Goal: Task Accomplishment & Management: Manage account settings

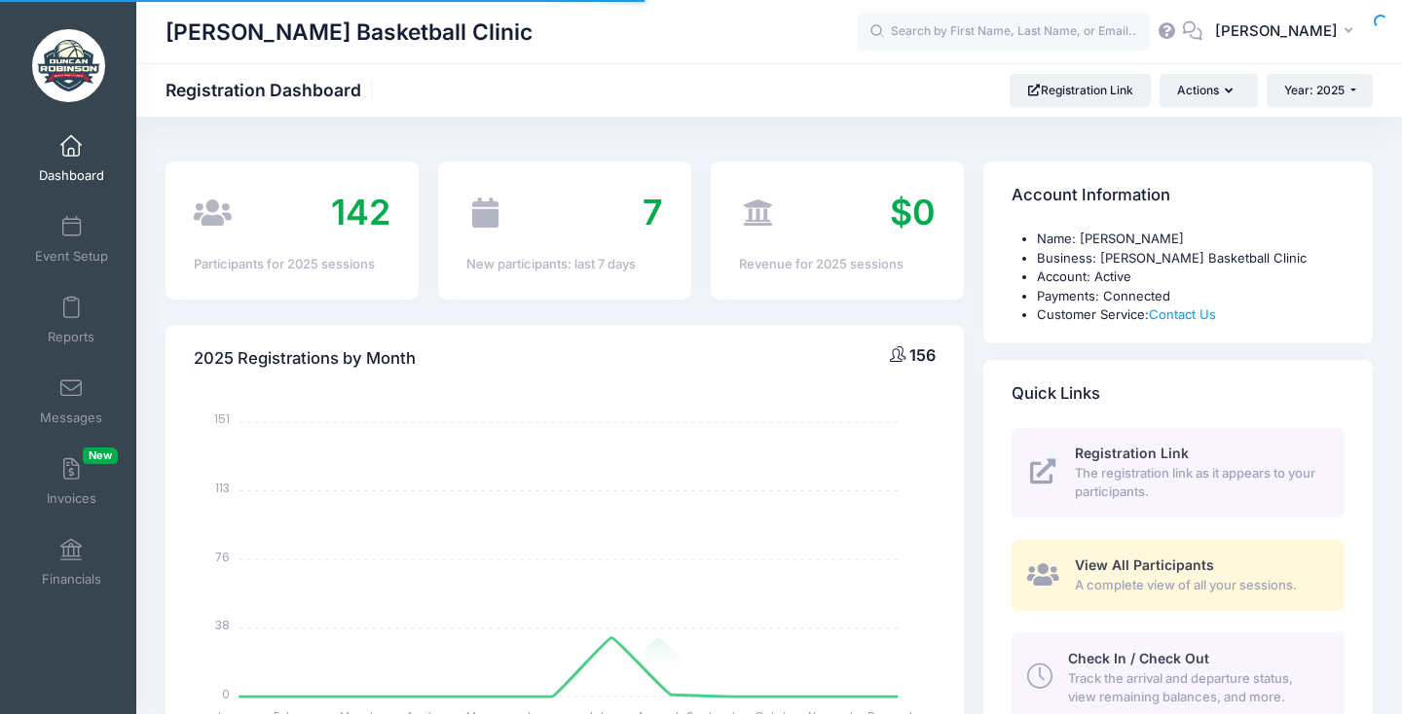
select select
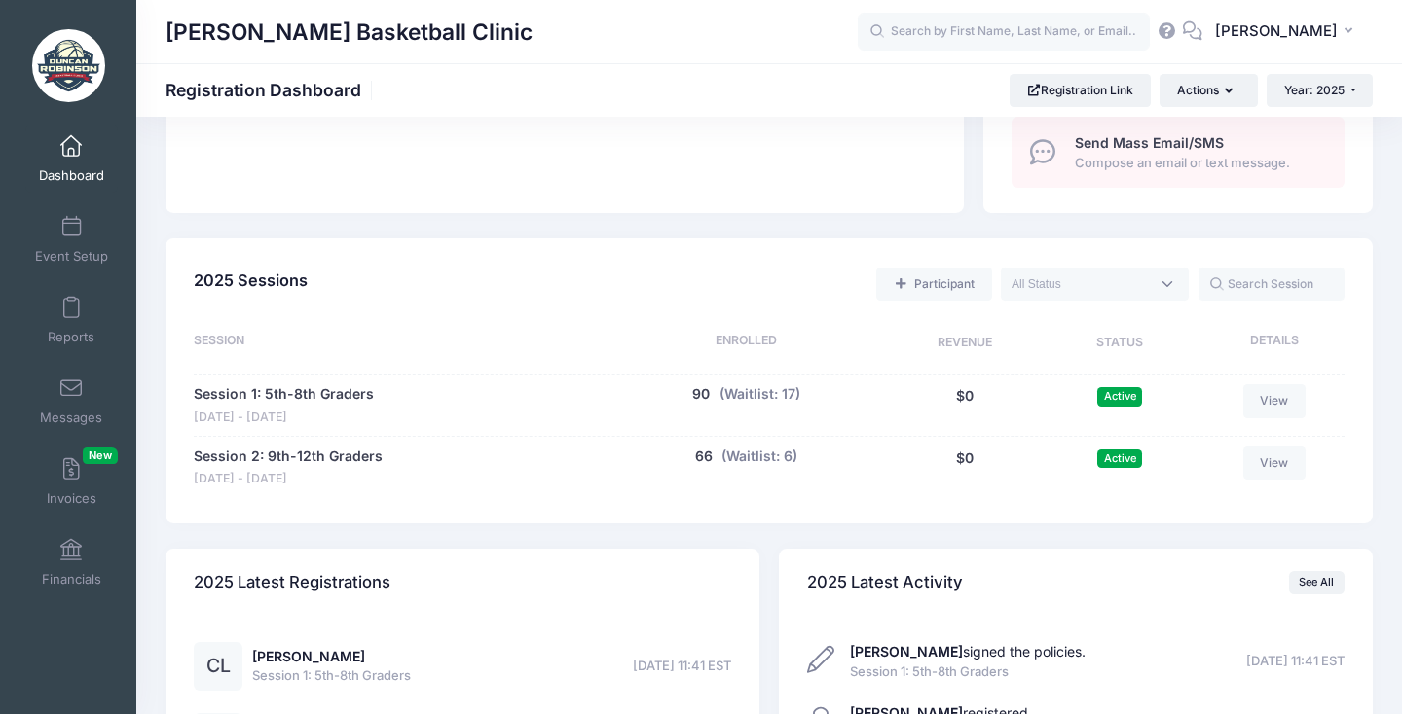
scroll to position [760, 0]
click at [1279, 395] on link "View" at bounding box center [1274, 399] width 62 height 33
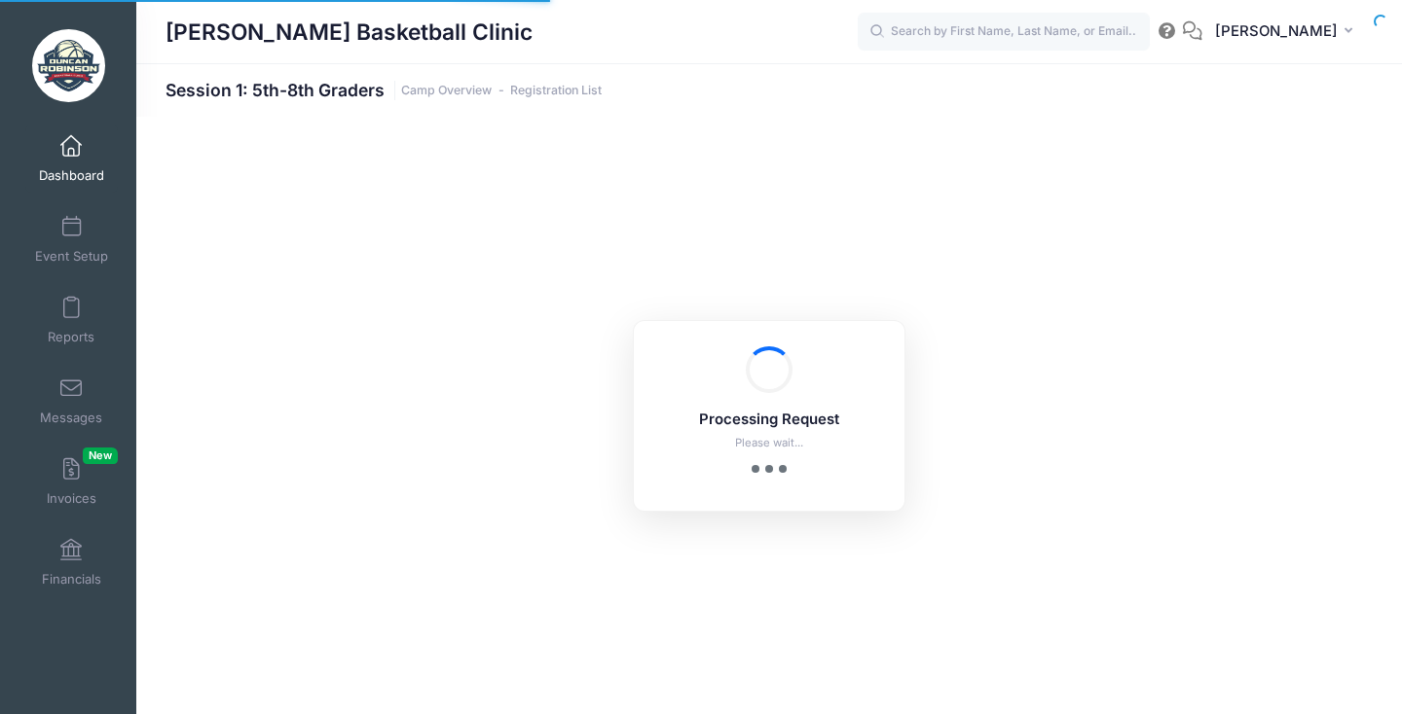
select select "10"
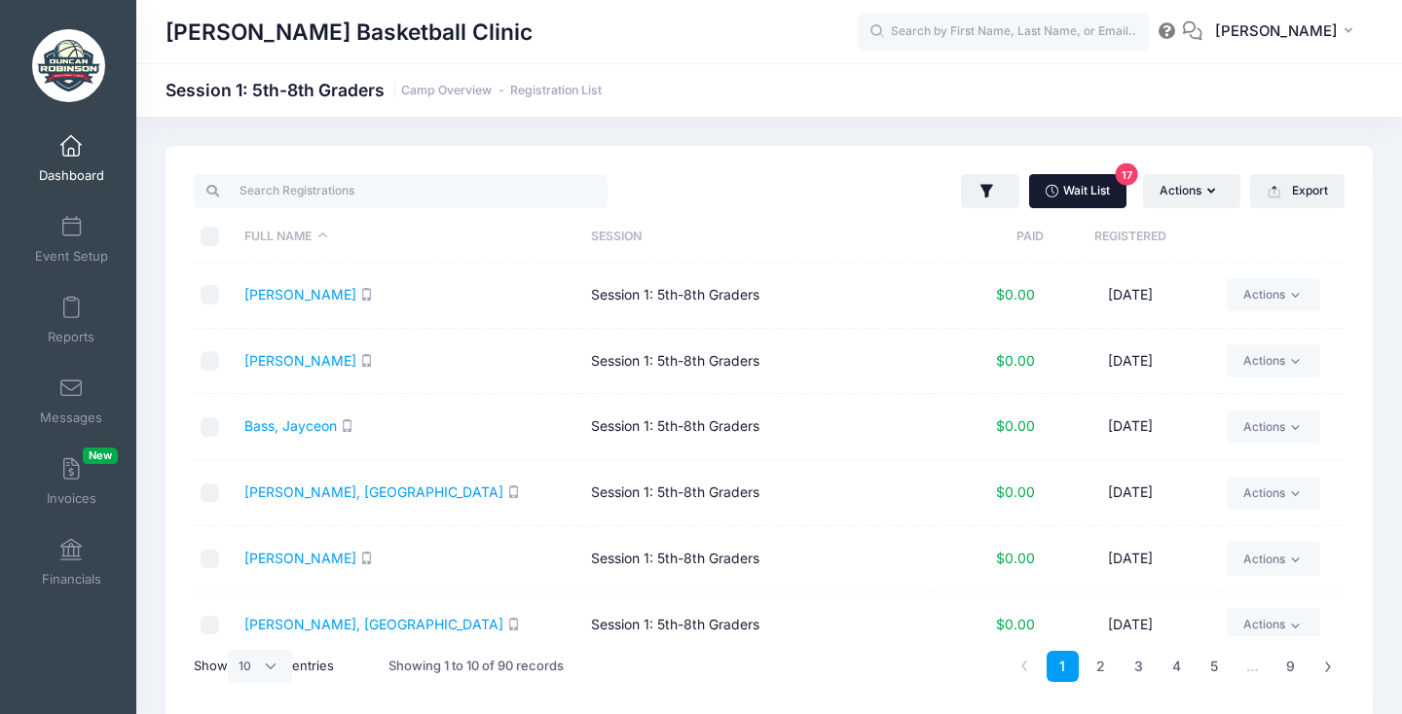
click at [1088, 193] on link "Wait List 17" at bounding box center [1077, 190] width 97 height 33
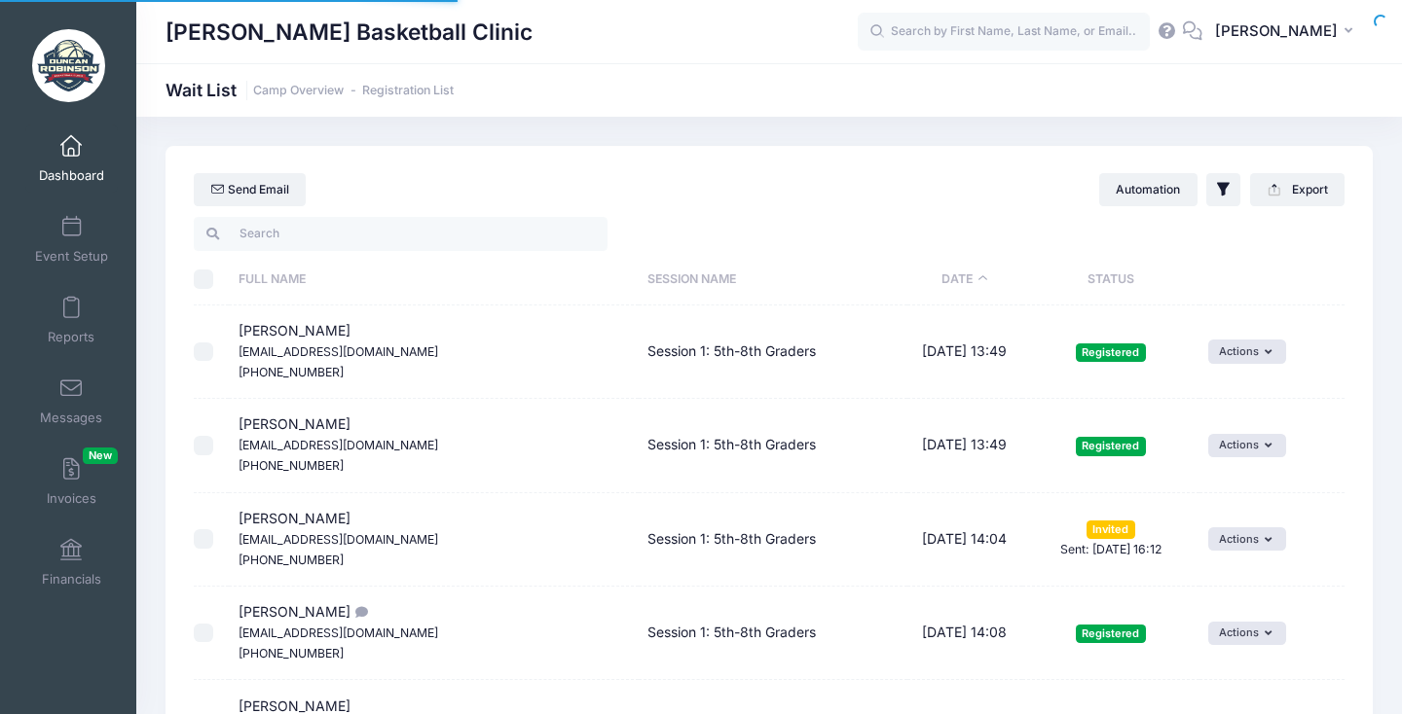
select select "50"
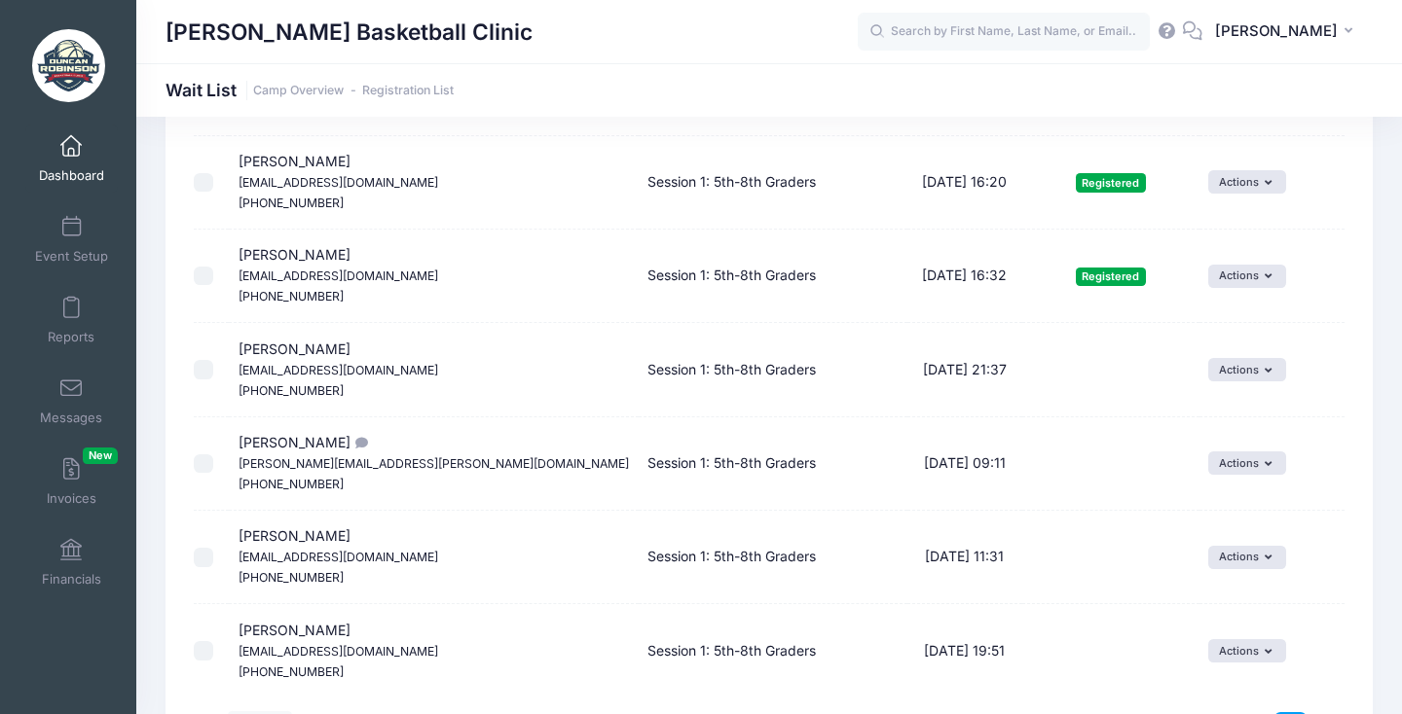
scroll to position [4298, 0]
click at [1330, 711] on li at bounding box center [1328, 727] width 32 height 32
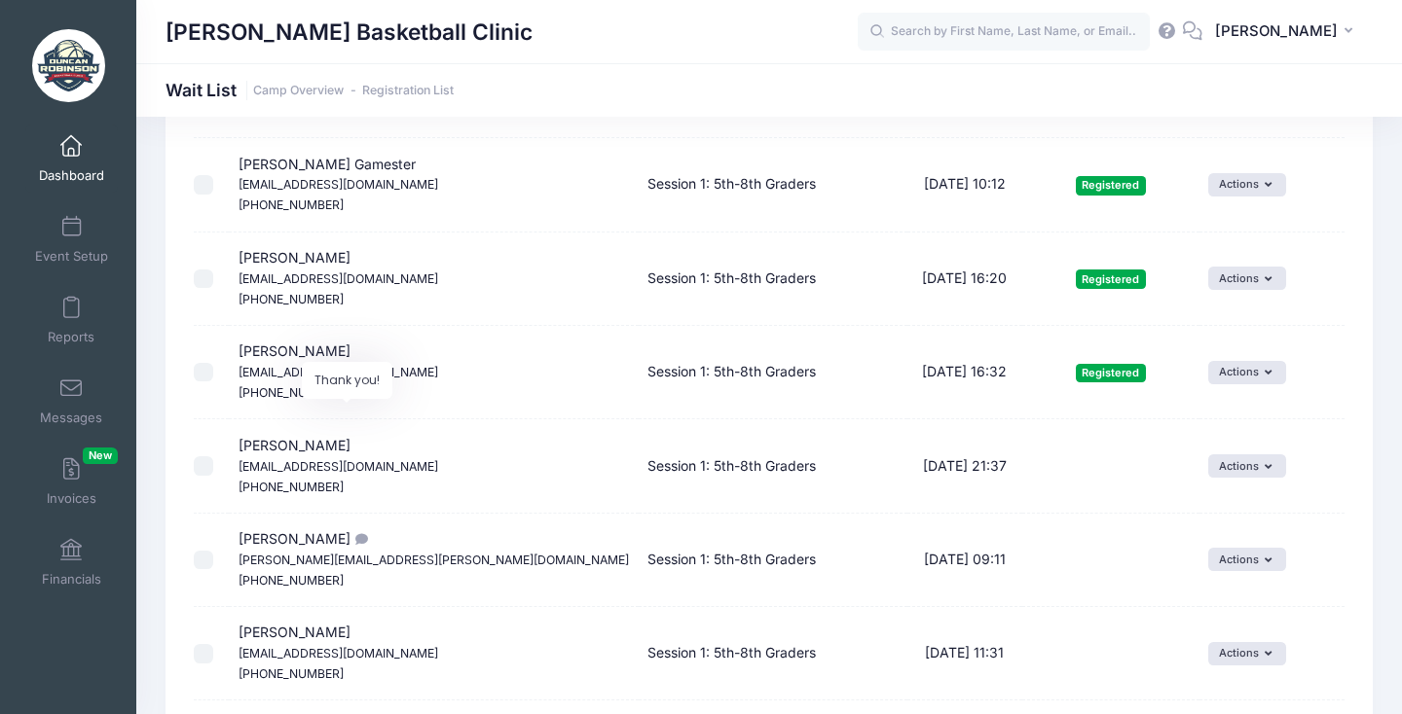
scroll to position [4198, 0]
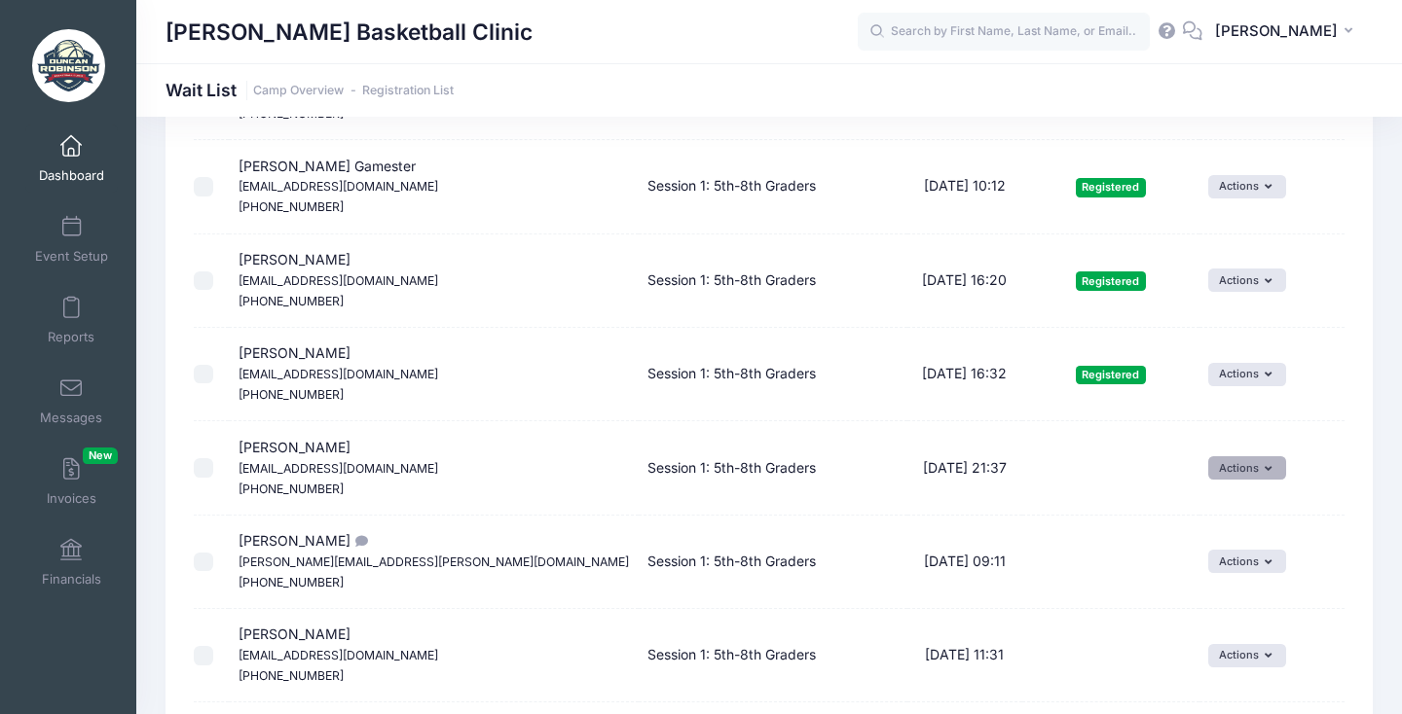
click at [1227, 456] on button "Actions" at bounding box center [1246, 467] width 77 height 23
click at [1216, 383] on link "Invite" at bounding box center [1210, 382] width 85 height 37
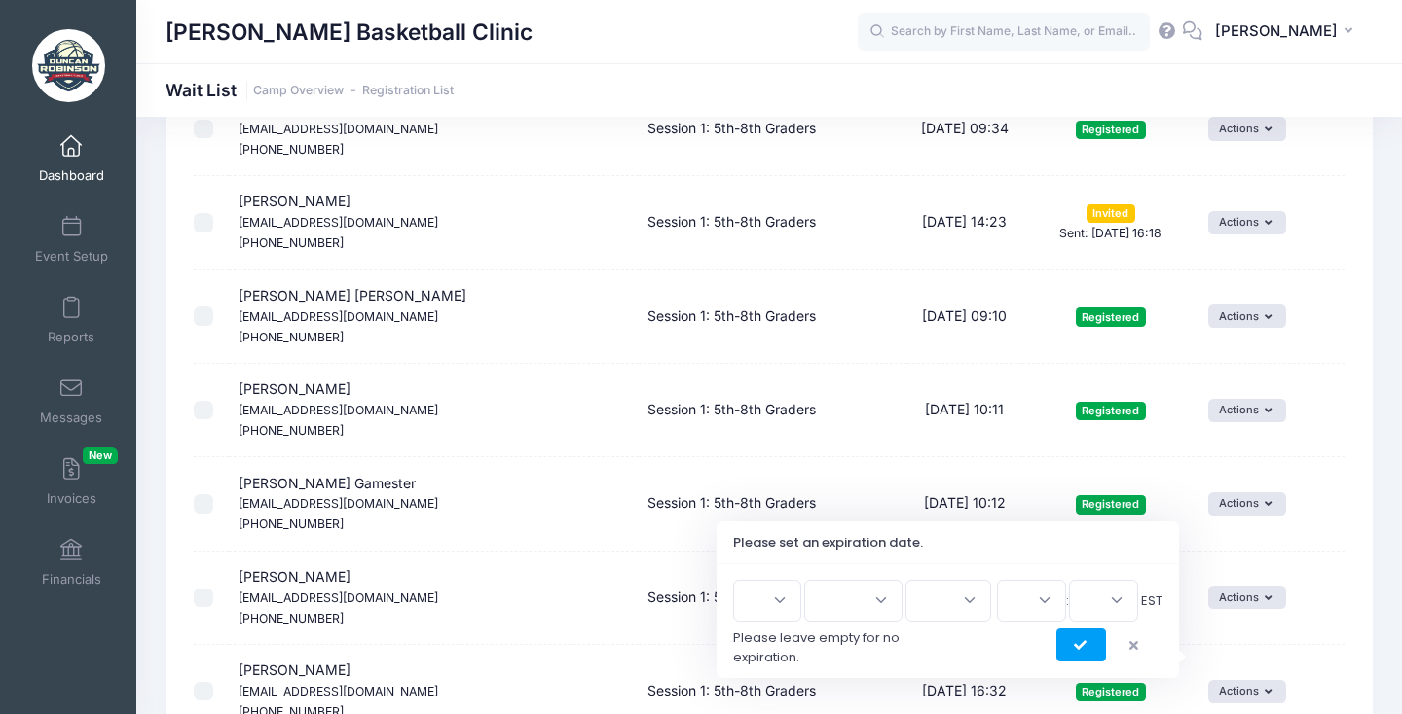
scroll to position [4258, 0]
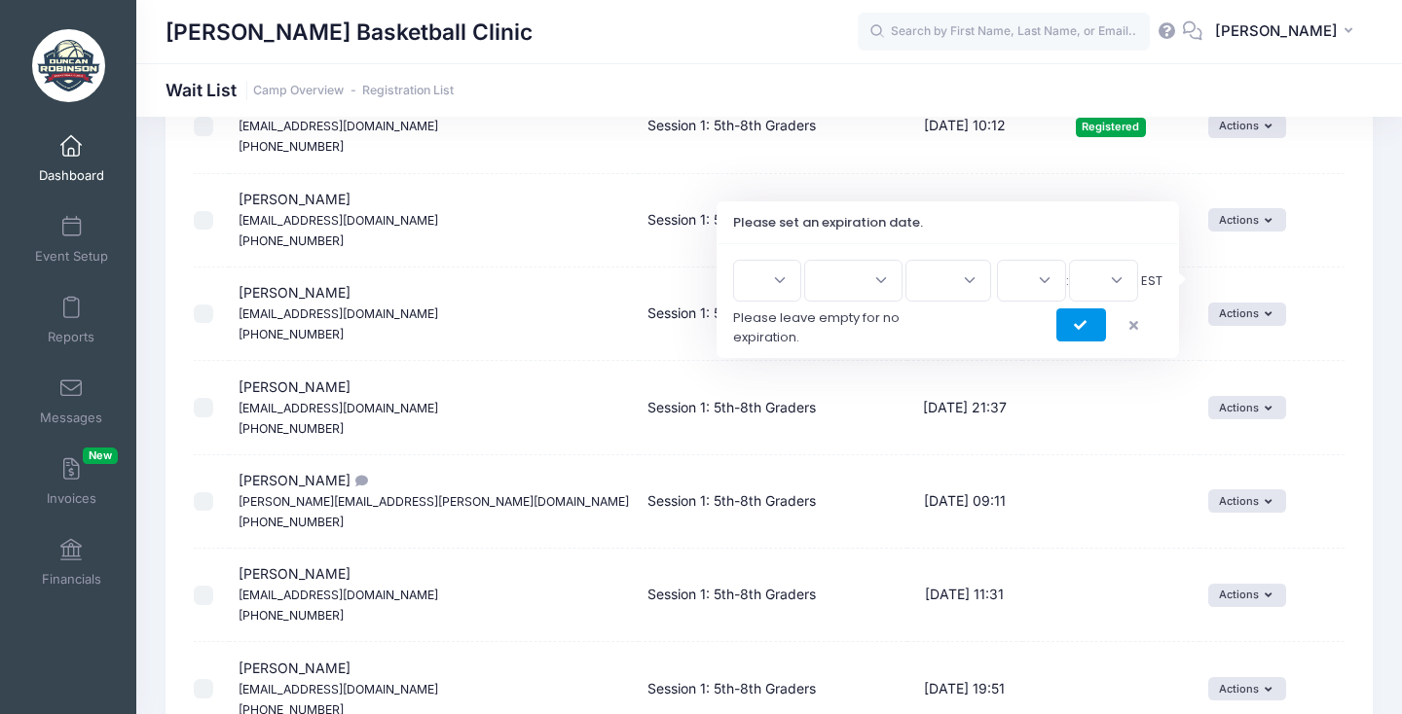
click at [1084, 316] on button "submit" at bounding box center [1081, 325] width 50 height 33
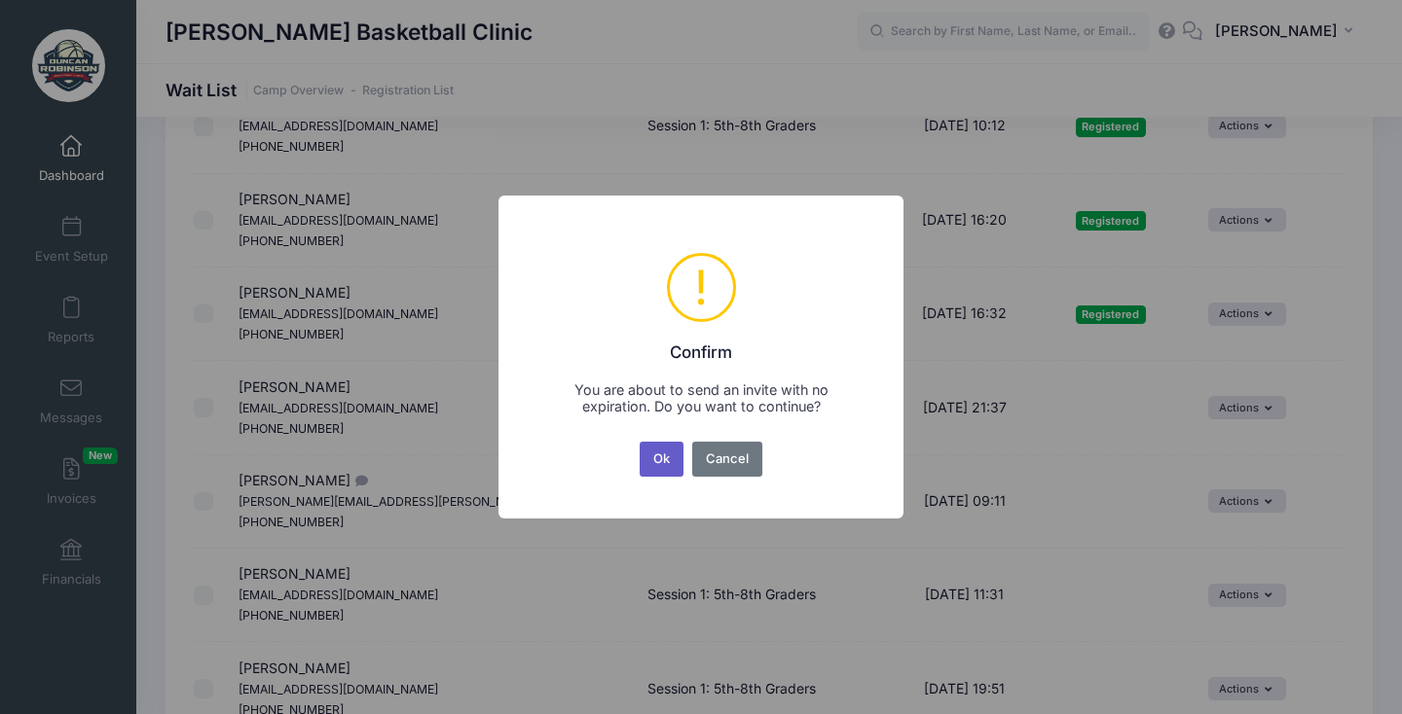
click at [659, 458] on button "Ok" at bounding box center [661, 459] width 45 height 35
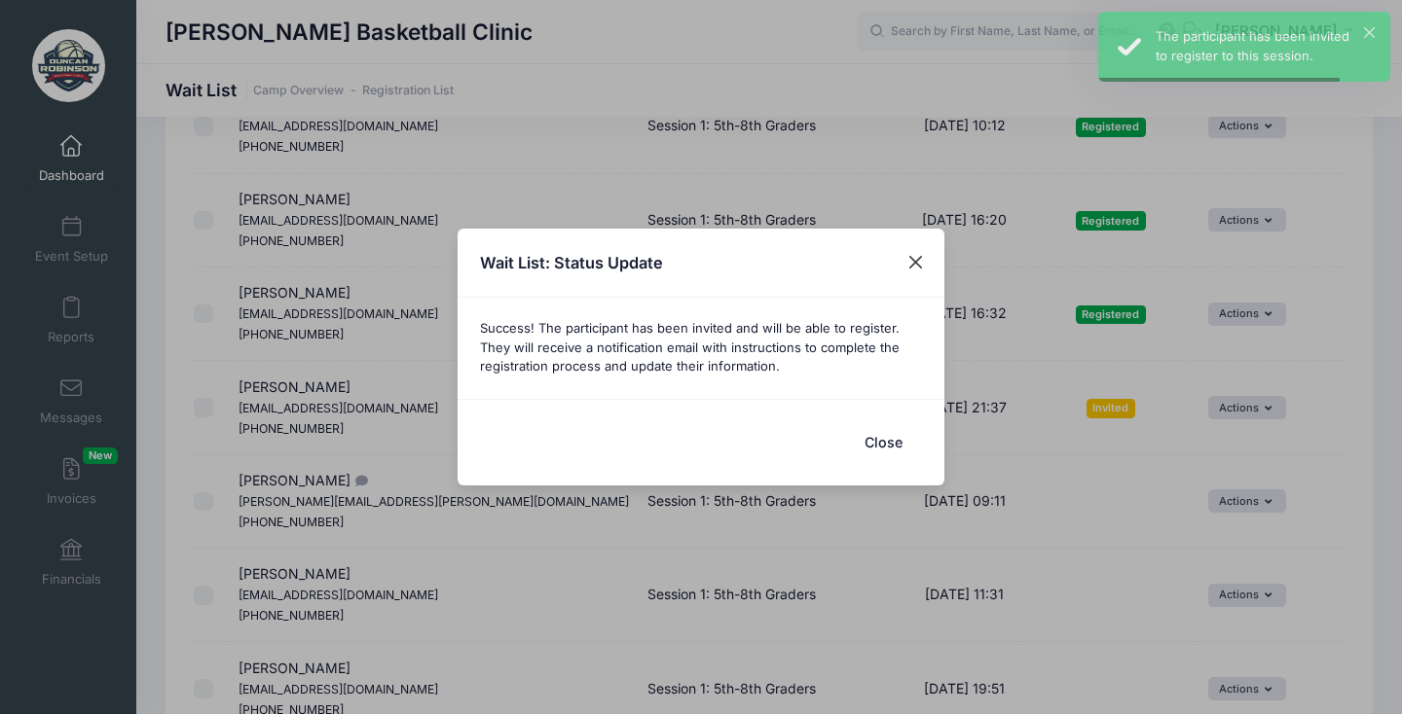
click at [909, 263] on button "Close" at bounding box center [915, 262] width 35 height 35
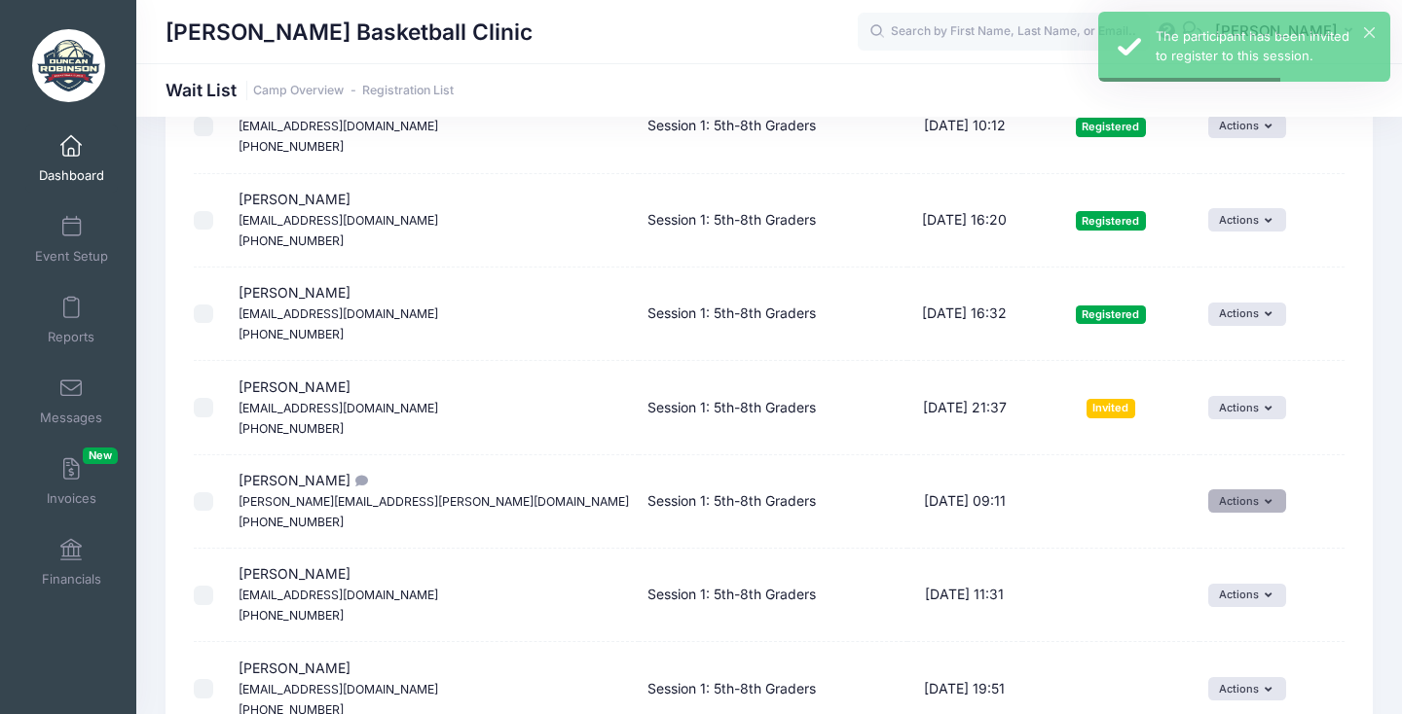
click at [1224, 490] on button "Actions" at bounding box center [1246, 501] width 77 height 23
click at [1215, 419] on link "Invite" at bounding box center [1210, 413] width 85 height 37
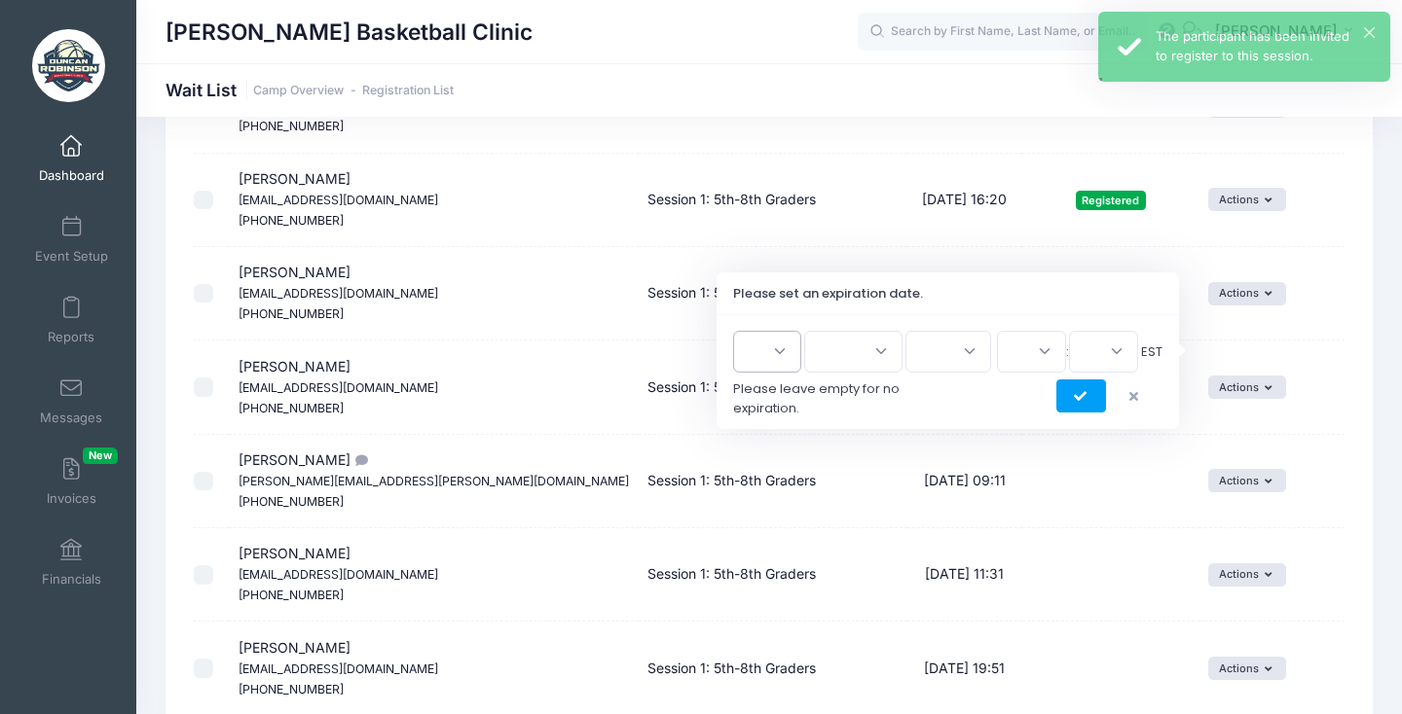
scroll to position [4283, 0]
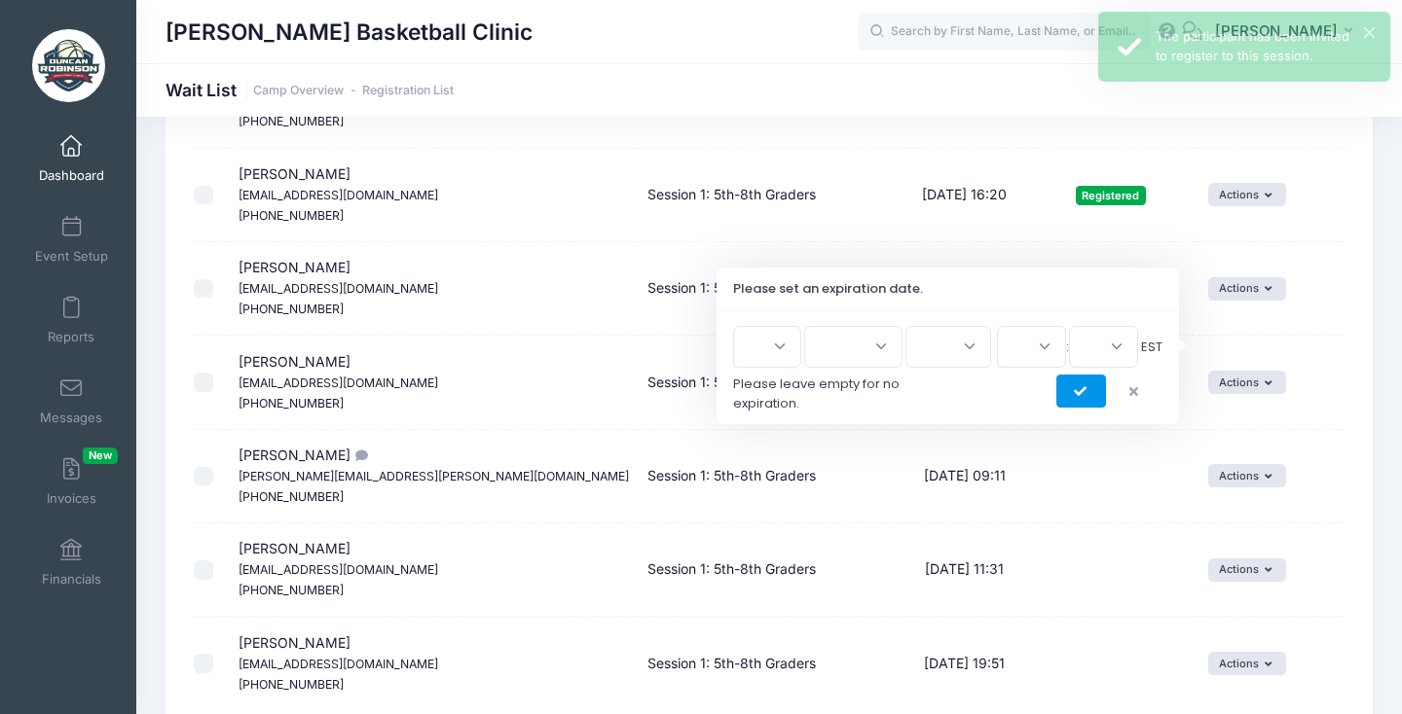
click at [1084, 392] on icon "submit" at bounding box center [1082, 392] width 16 height 0
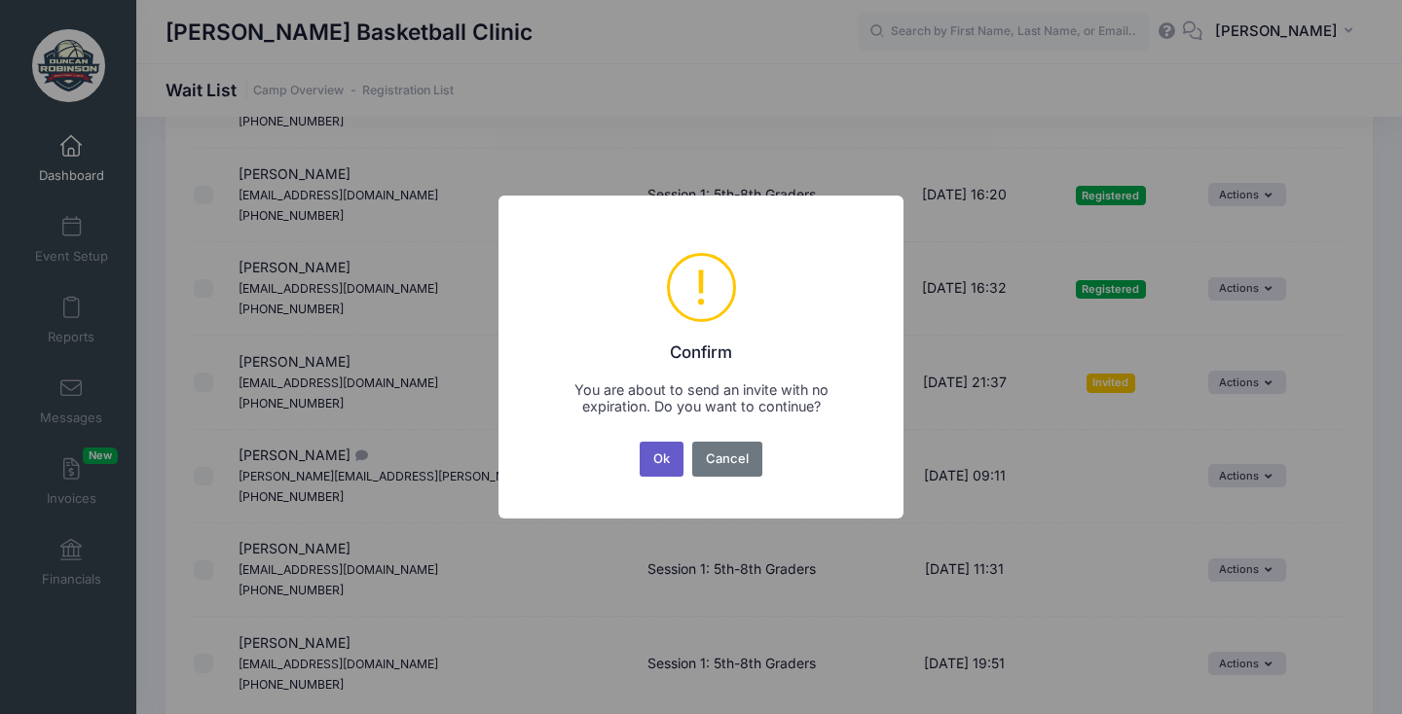
click at [666, 456] on button "Ok" at bounding box center [661, 459] width 45 height 35
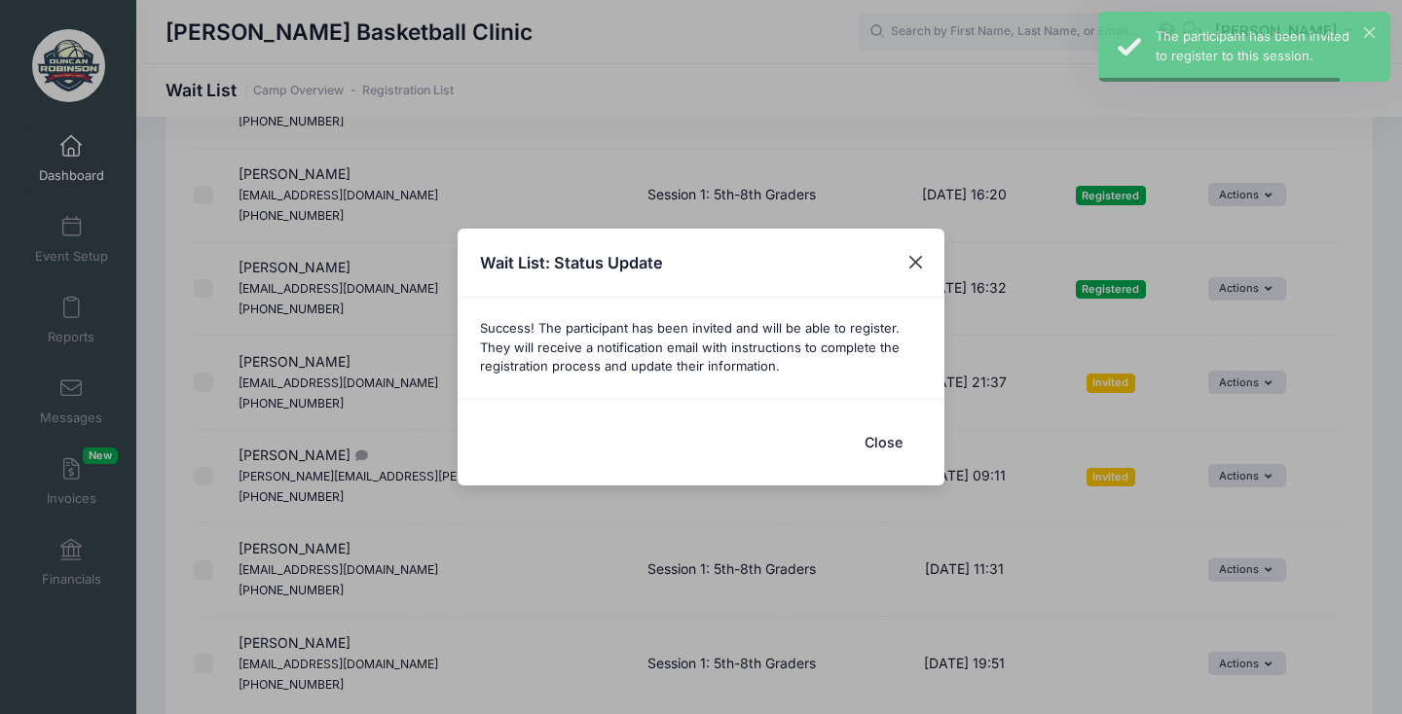
click at [907, 258] on button "Close" at bounding box center [915, 262] width 35 height 35
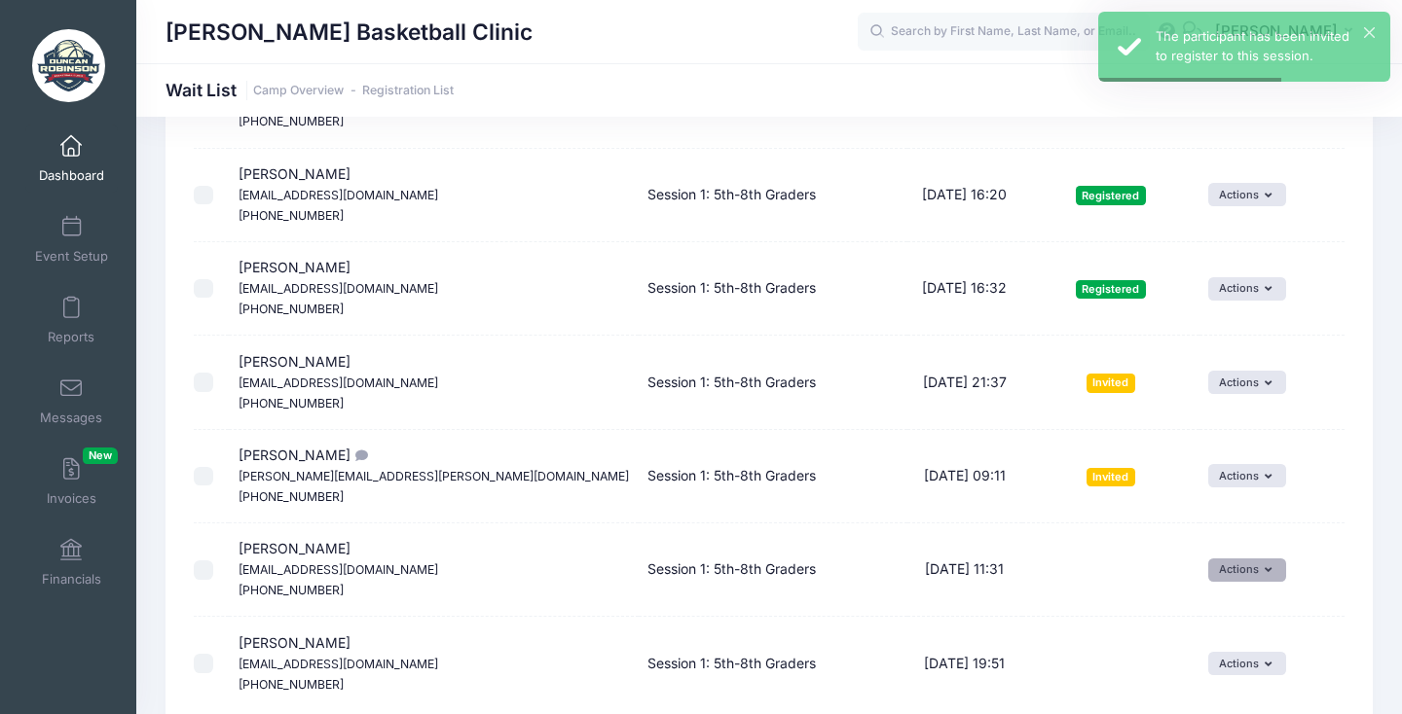
click at [1208, 559] on button "Actions" at bounding box center [1246, 570] width 77 height 23
click at [1207, 475] on link "Invite" at bounding box center [1210, 478] width 85 height 37
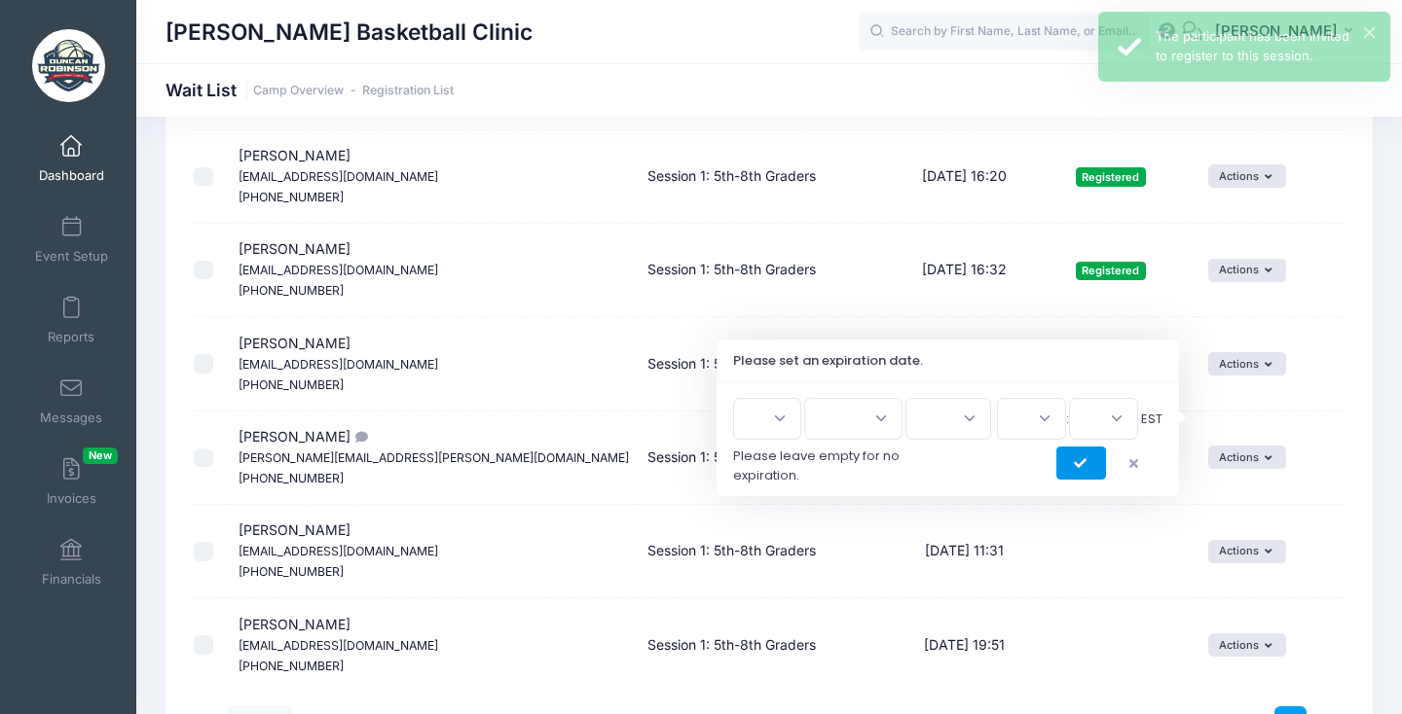
scroll to position [4300, 0]
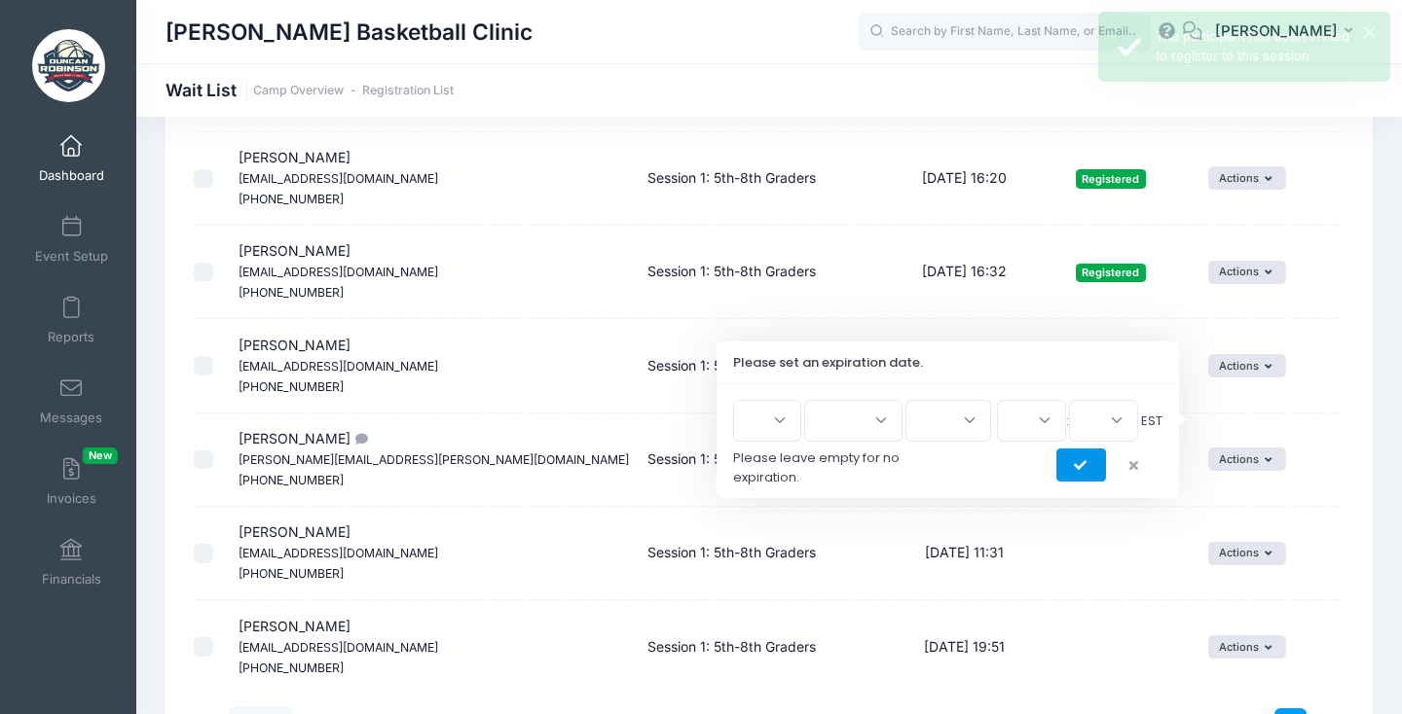
click at [1094, 460] on button "submit" at bounding box center [1081, 465] width 50 height 33
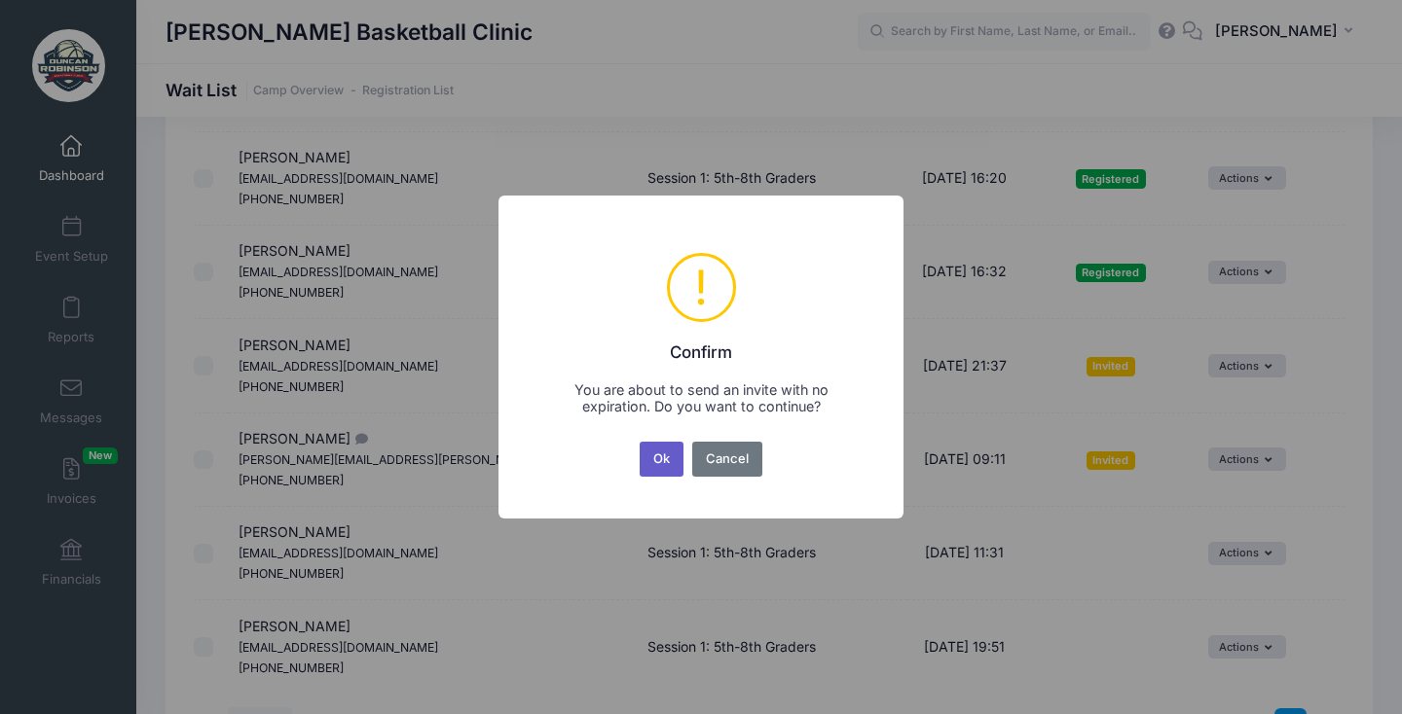
click at [669, 458] on button "Ok" at bounding box center [661, 459] width 45 height 35
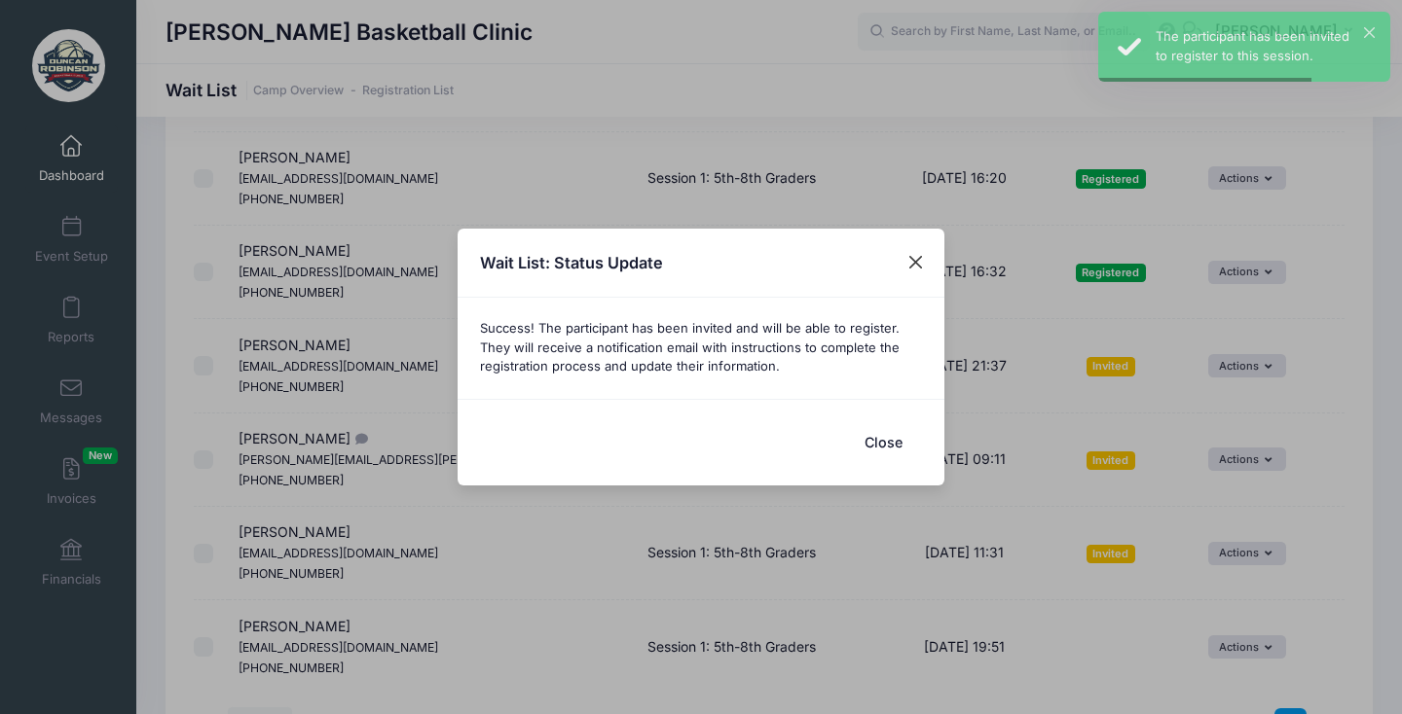
click at [908, 262] on button "Close" at bounding box center [915, 262] width 35 height 35
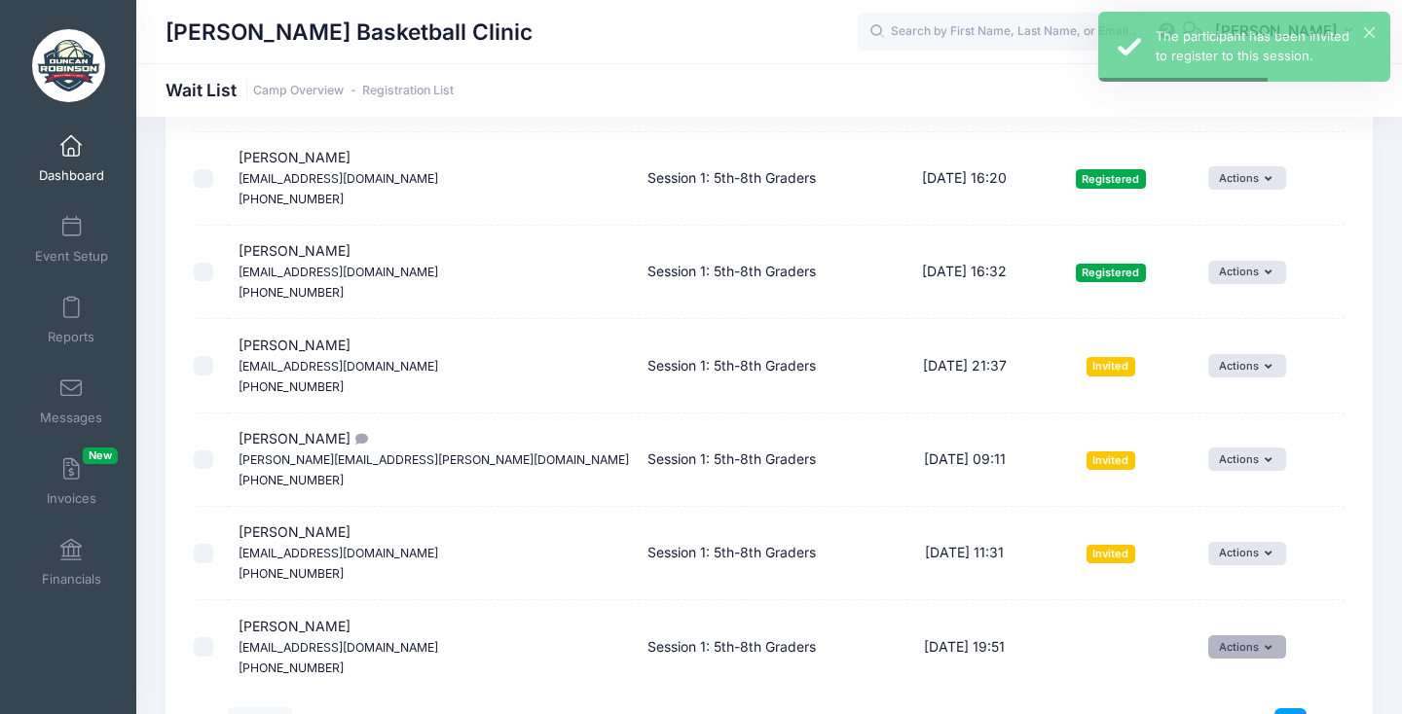
click at [1224, 636] on button "Actions" at bounding box center [1246, 647] width 77 height 23
click at [1236, 549] on link "Invite" at bounding box center [1210, 553] width 85 height 37
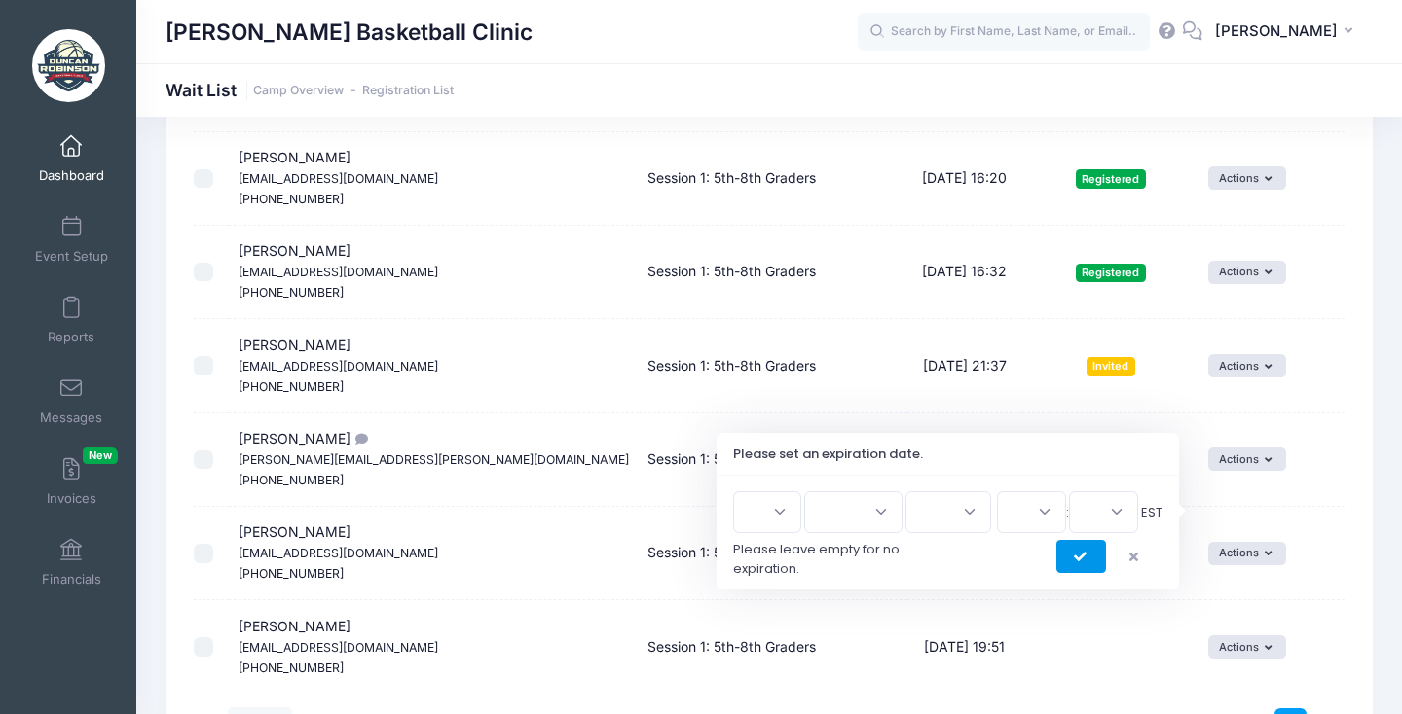
click at [1093, 549] on button "submit" at bounding box center [1081, 556] width 50 height 33
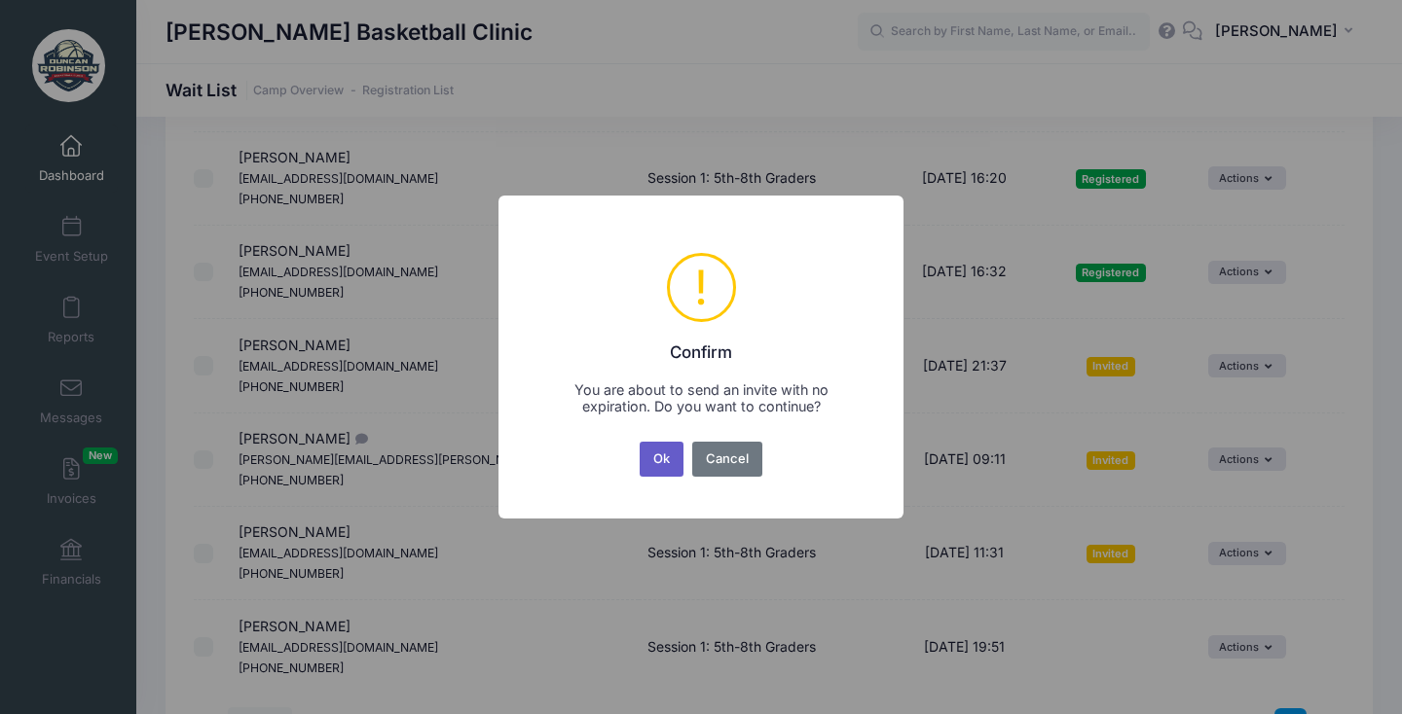
click at [672, 458] on button "Ok" at bounding box center [661, 459] width 45 height 35
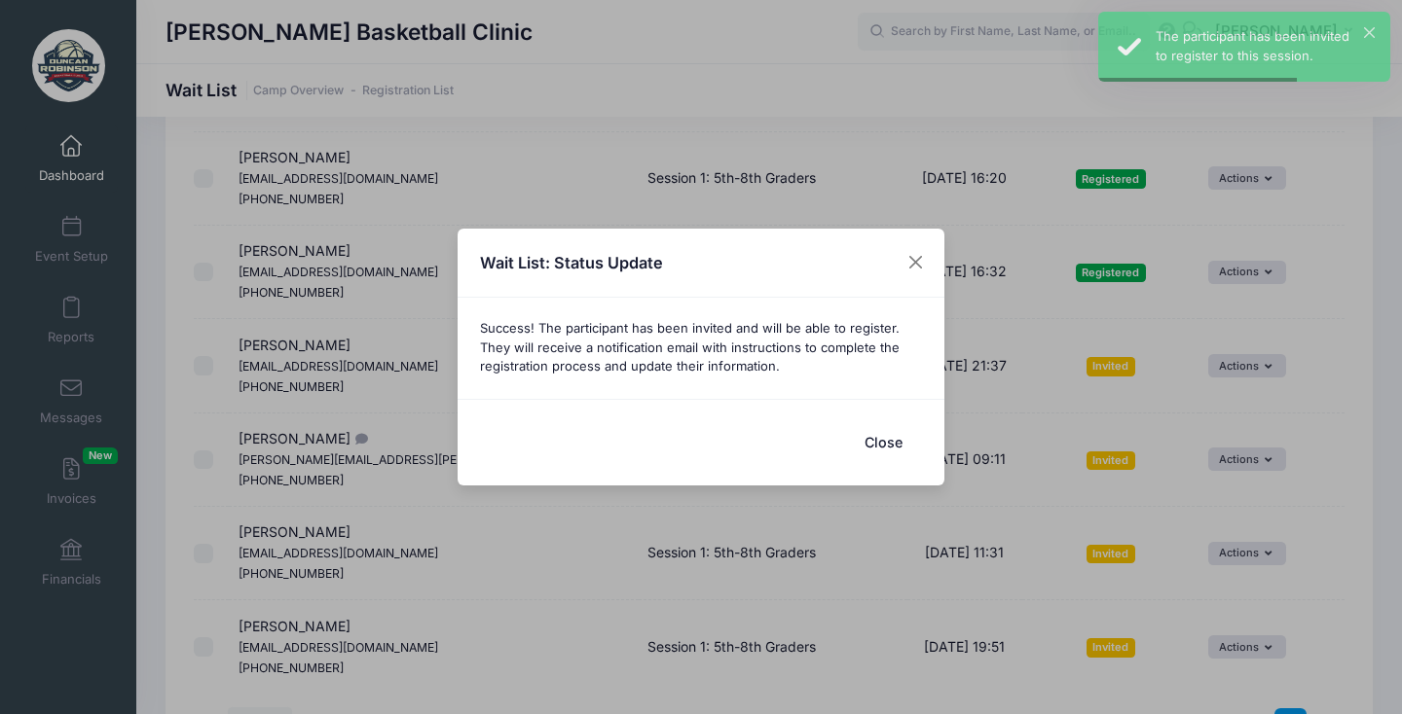
click at [883, 436] on button "Close" at bounding box center [883, 442] width 78 height 42
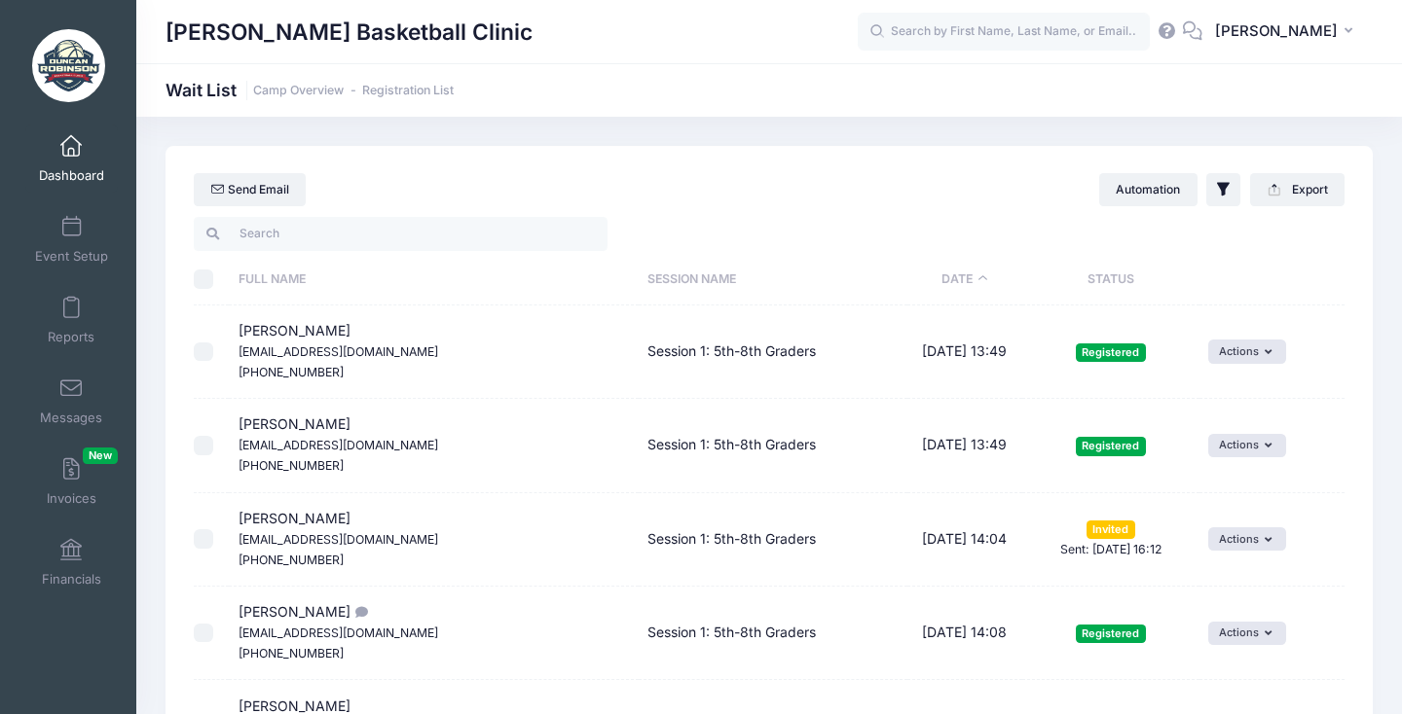
scroll to position [0, 0]
click at [41, 248] on span "Event Setup" at bounding box center [71, 256] width 73 height 17
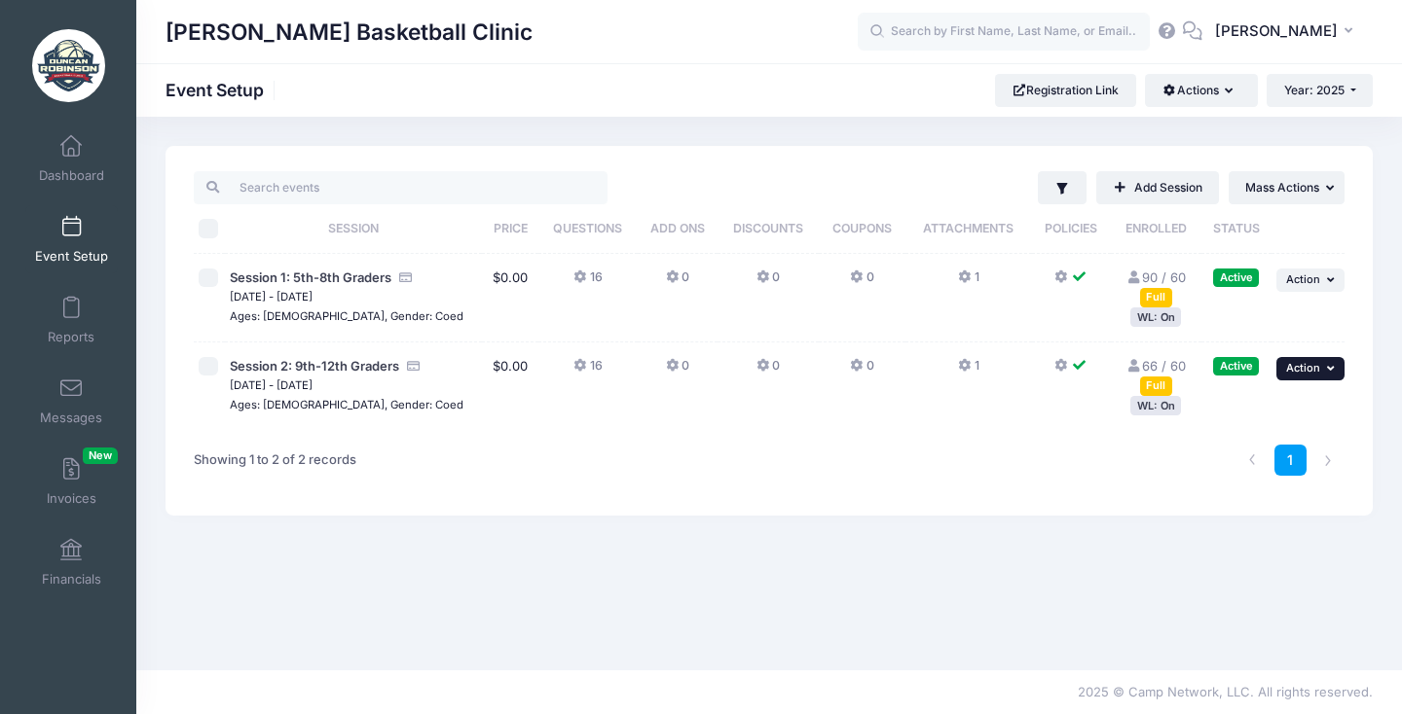
click at [1315, 380] on button "... Action" at bounding box center [1310, 368] width 68 height 23
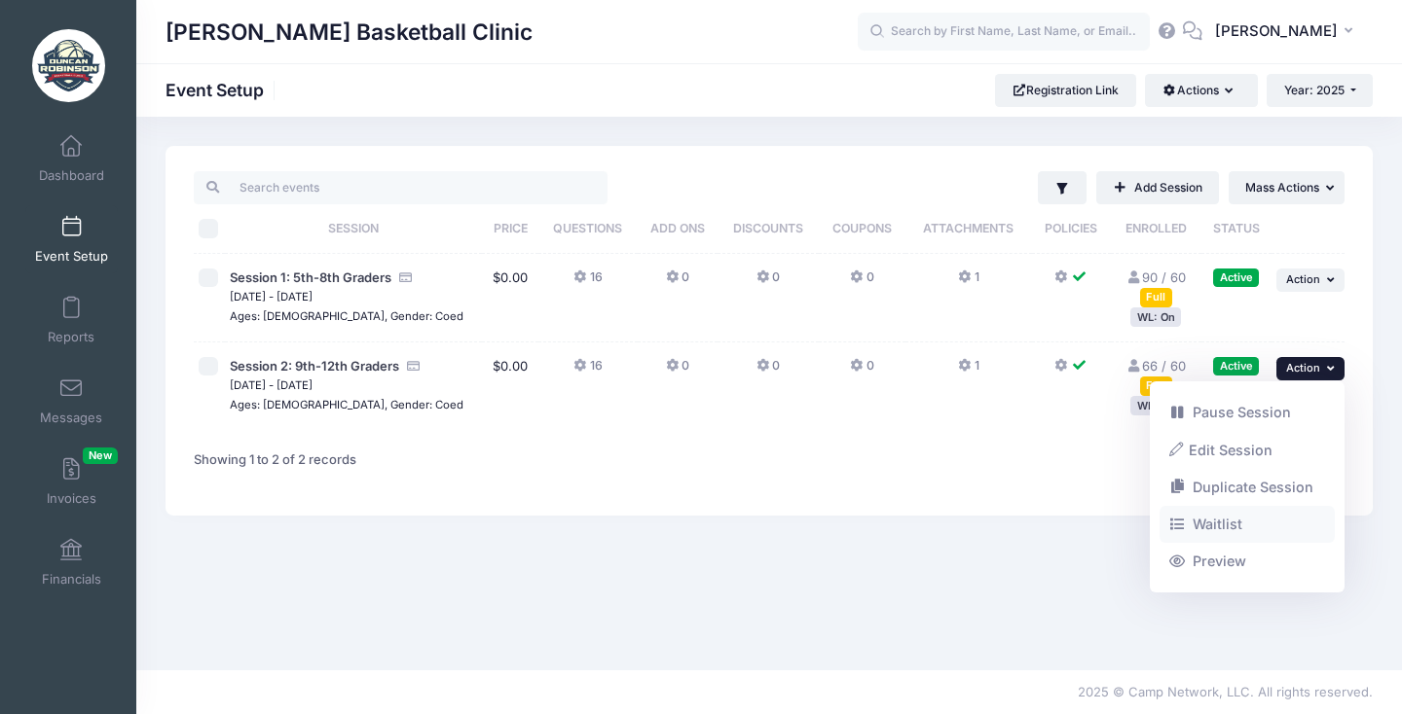
click at [1240, 519] on link "Waitlist" at bounding box center [1247, 524] width 176 height 37
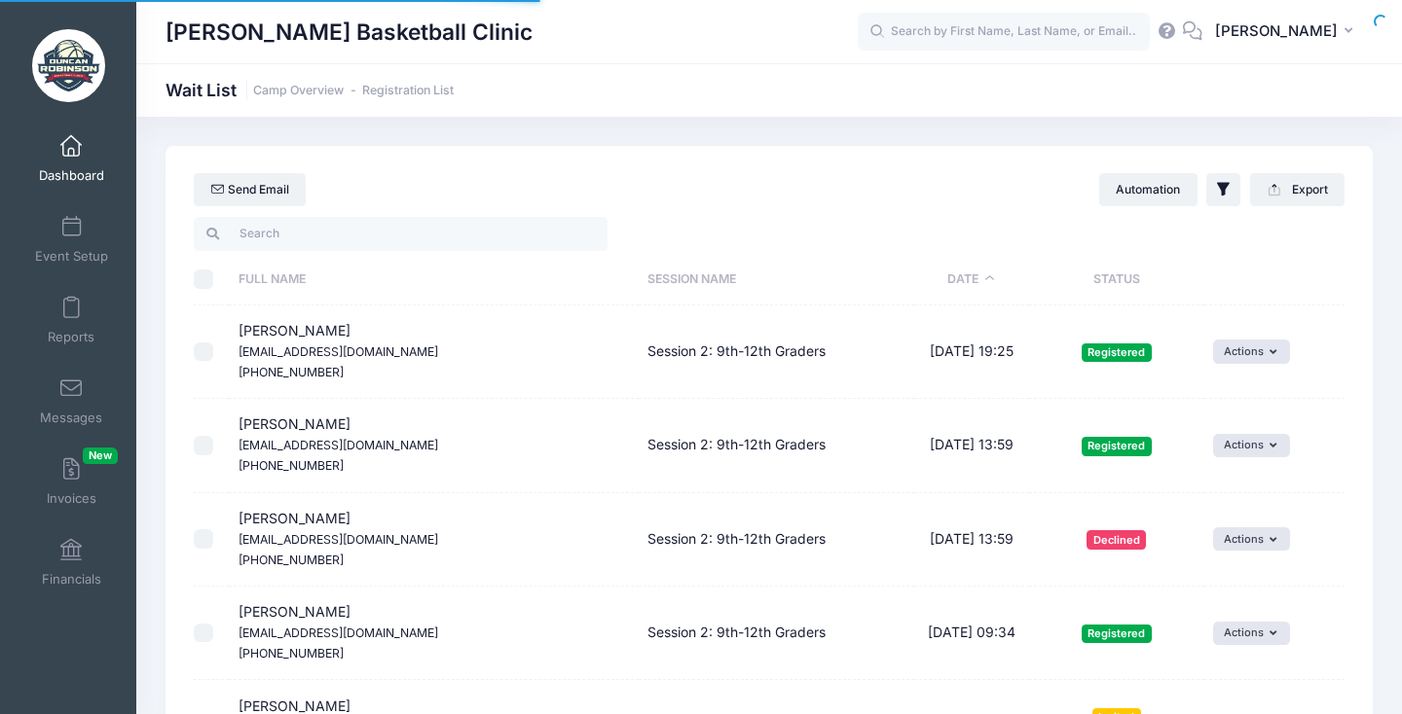
select select "50"
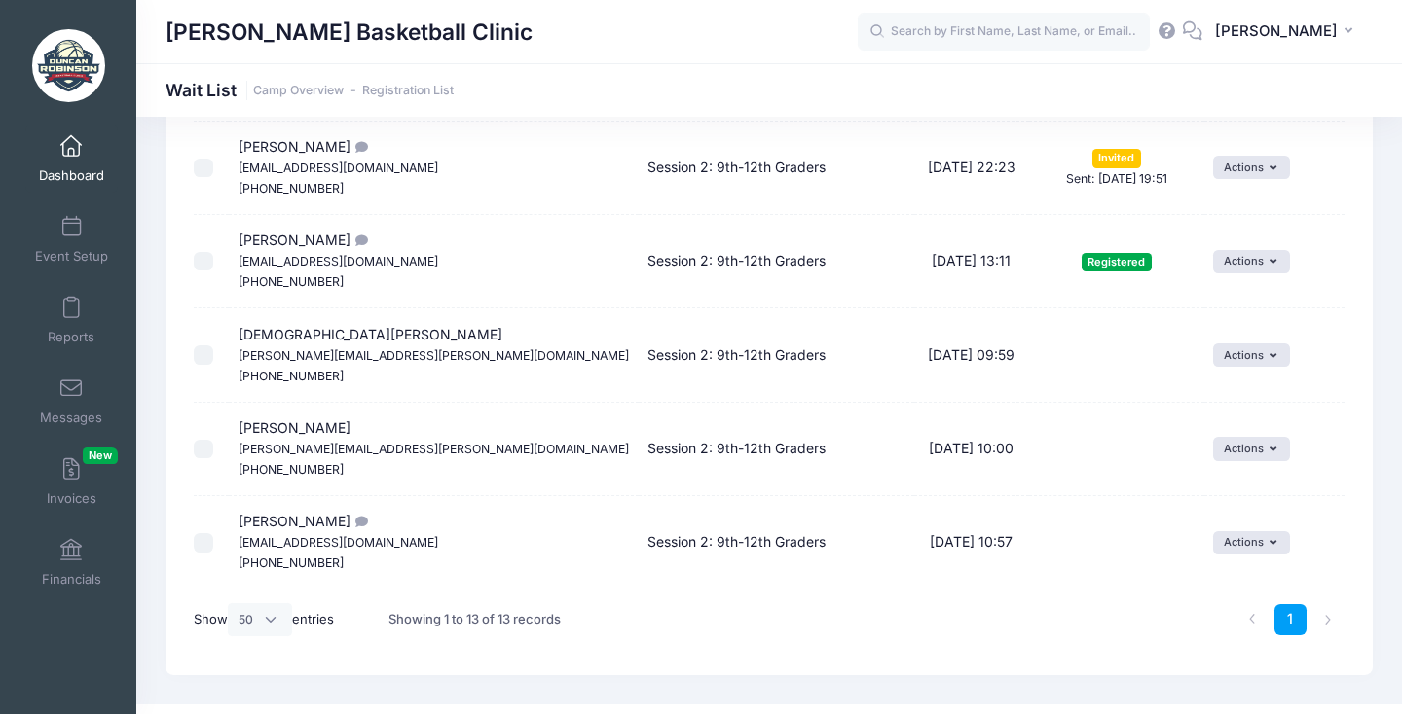
scroll to position [933, 0]
click at [1246, 345] on button "Actions" at bounding box center [1251, 356] width 77 height 23
click at [1224, 368] on link "Invite" at bounding box center [1220, 370] width 85 height 37
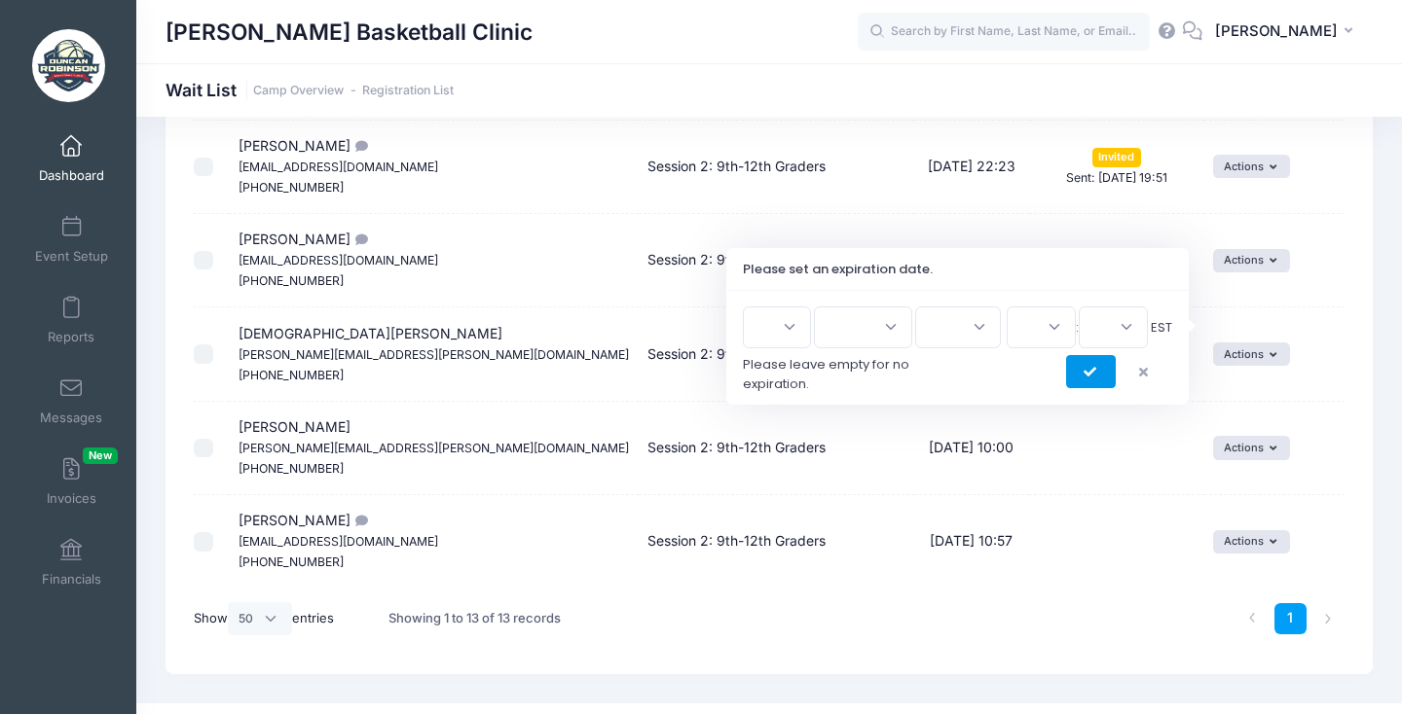
scroll to position [933, 0]
click at [1081, 362] on button "submit" at bounding box center [1091, 373] width 50 height 33
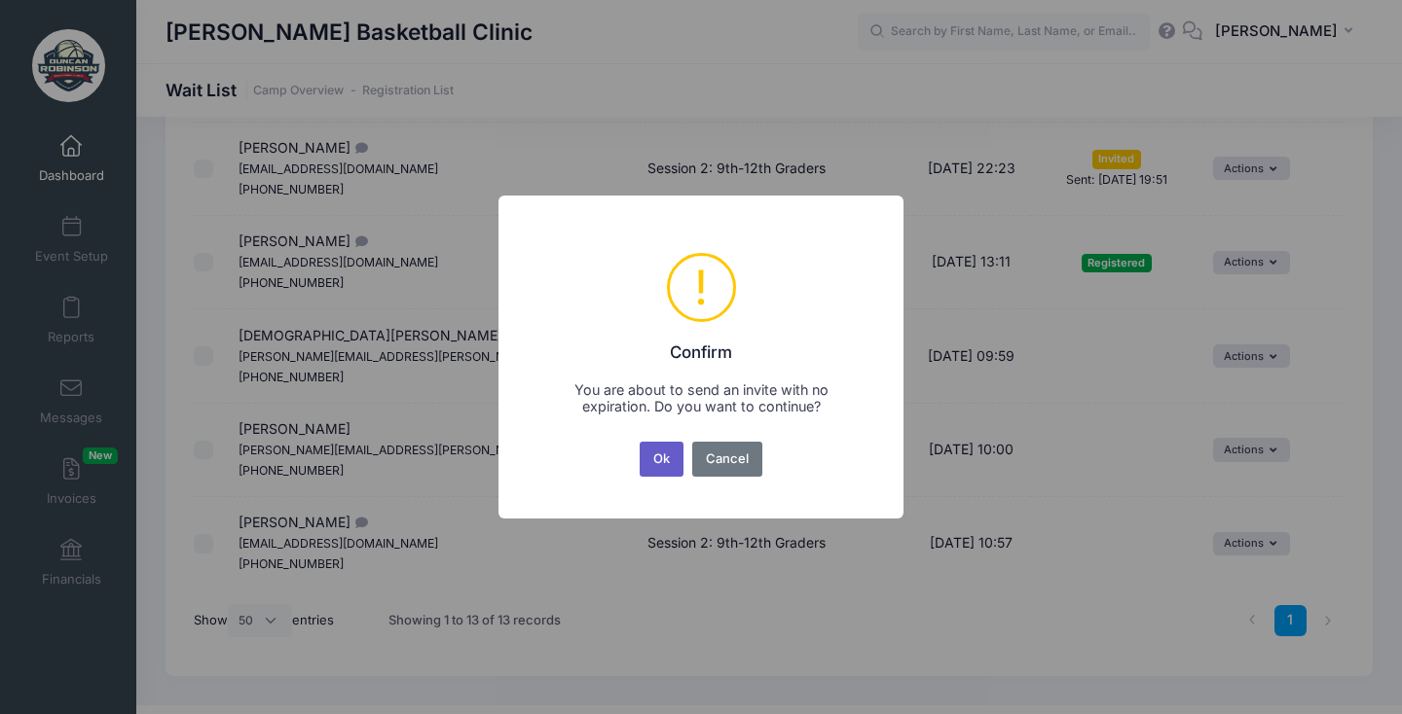
click at [659, 461] on button "Ok" at bounding box center [661, 459] width 45 height 35
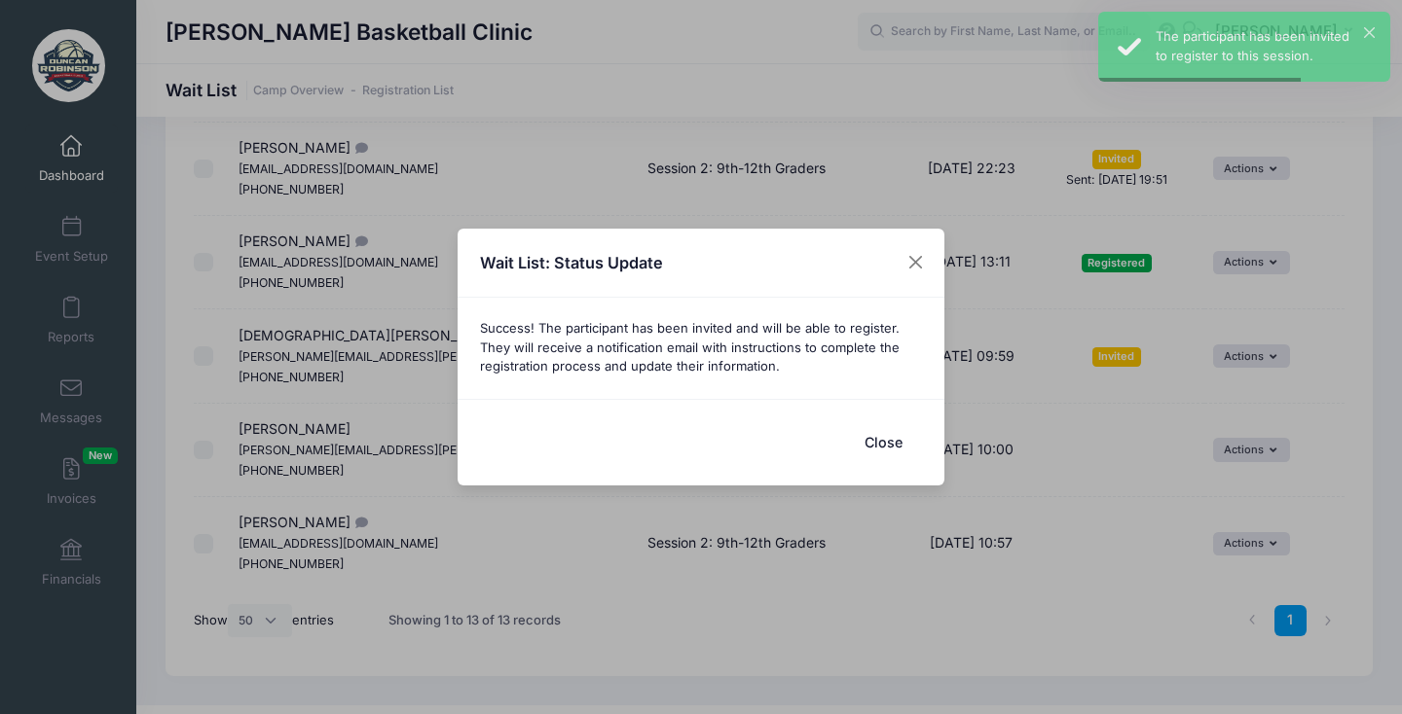
click at [890, 439] on button "Close" at bounding box center [883, 442] width 78 height 42
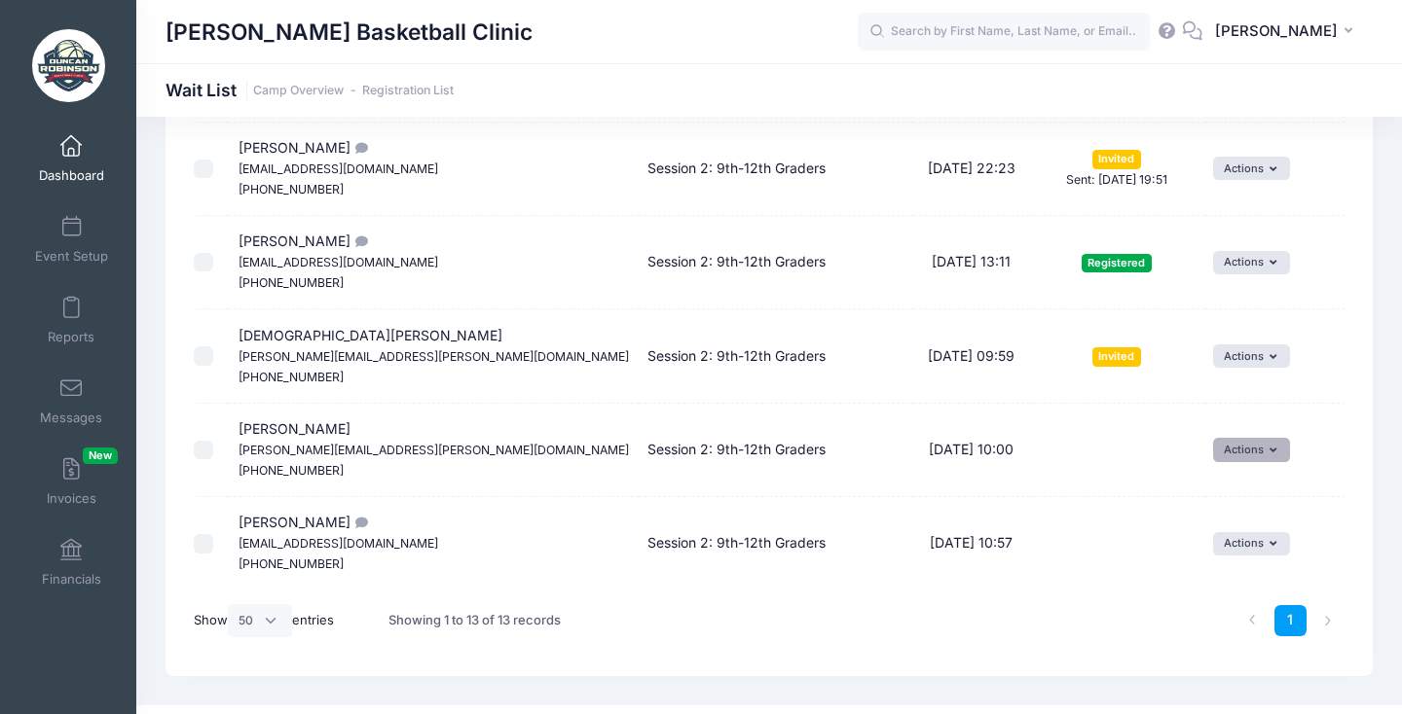
click at [1272, 438] on button "Actions" at bounding box center [1251, 449] width 77 height 23
click at [1226, 451] on link "Invite" at bounding box center [1220, 462] width 85 height 37
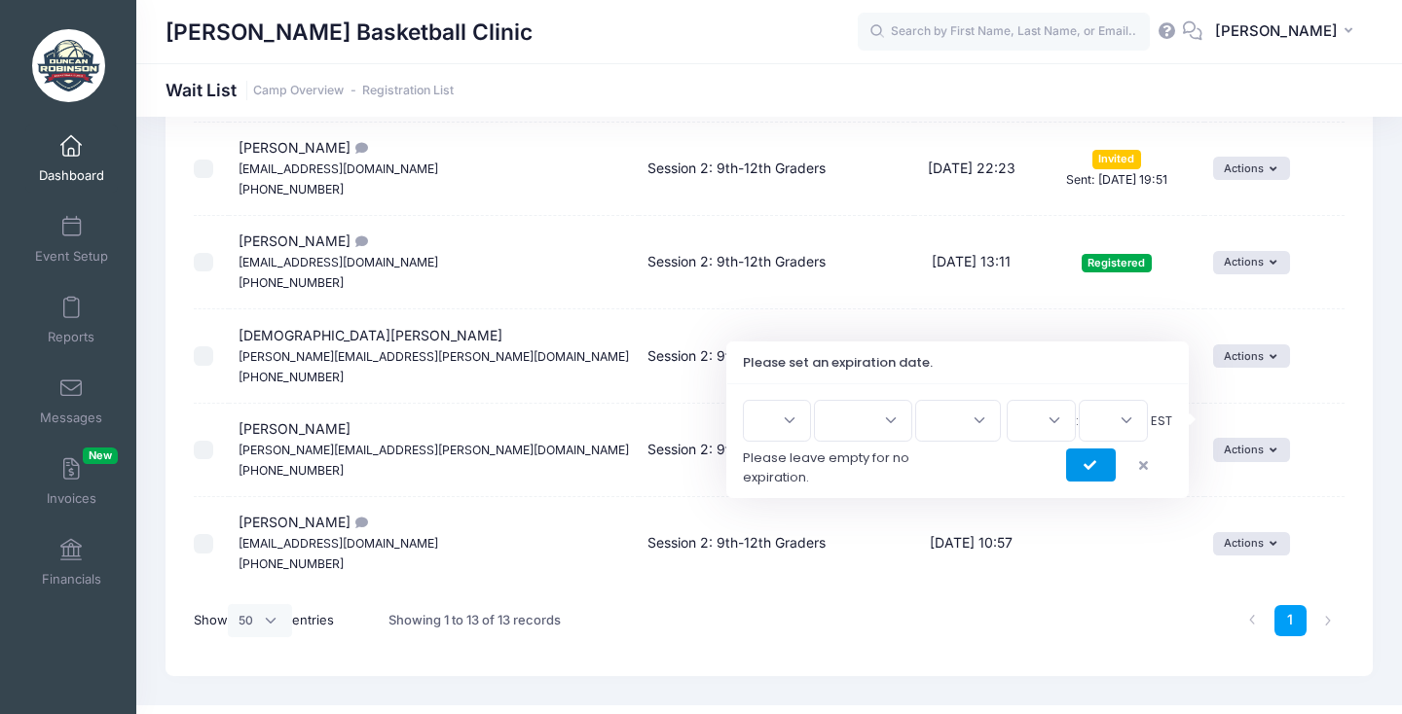
click at [1075, 479] on button "submit" at bounding box center [1091, 465] width 50 height 33
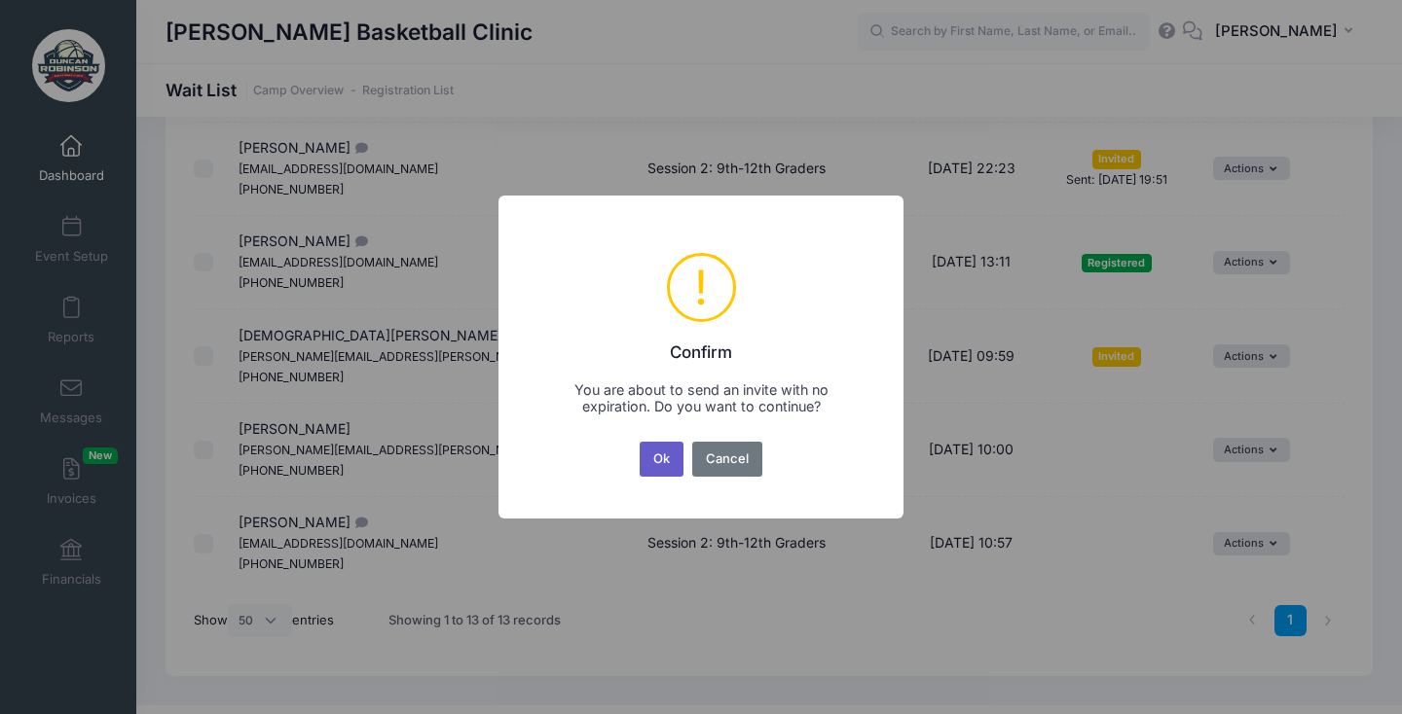
click at [671, 462] on button "Ok" at bounding box center [661, 459] width 45 height 35
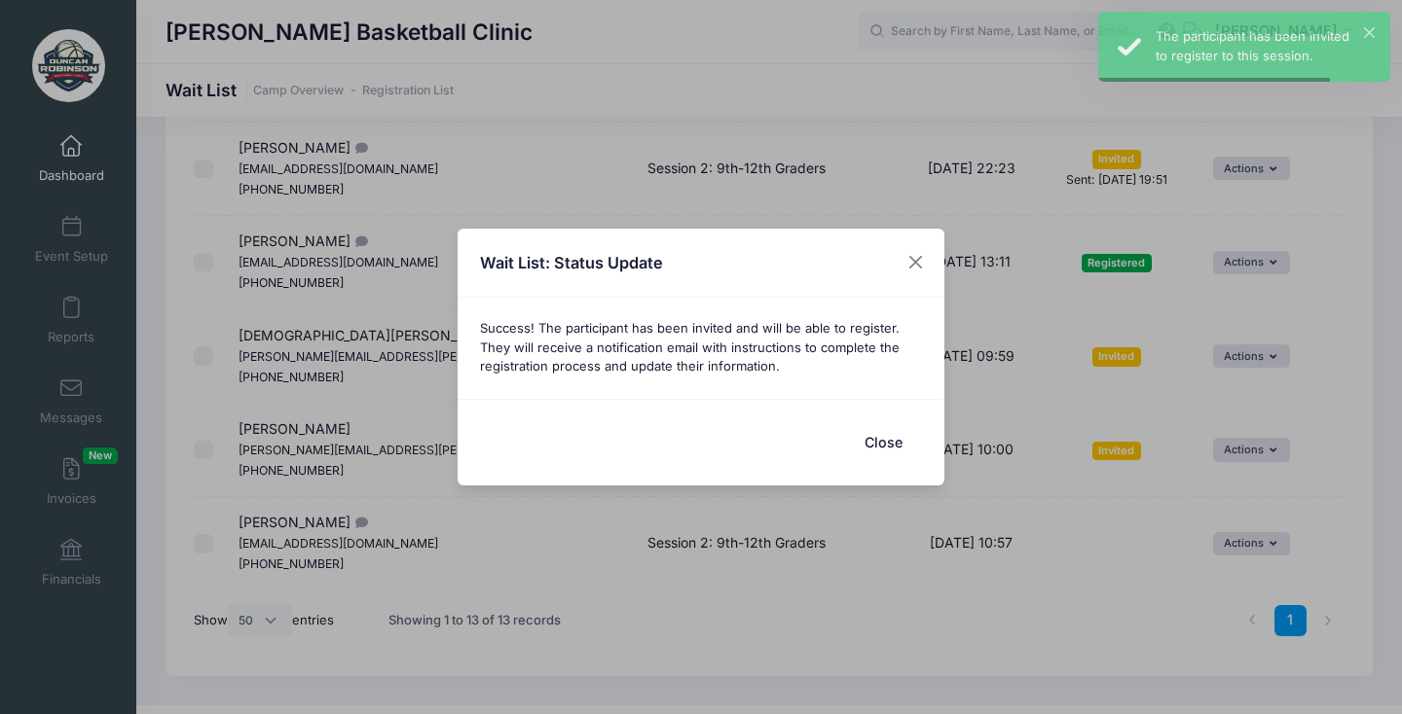
click at [904, 436] on button "Close" at bounding box center [883, 442] width 78 height 42
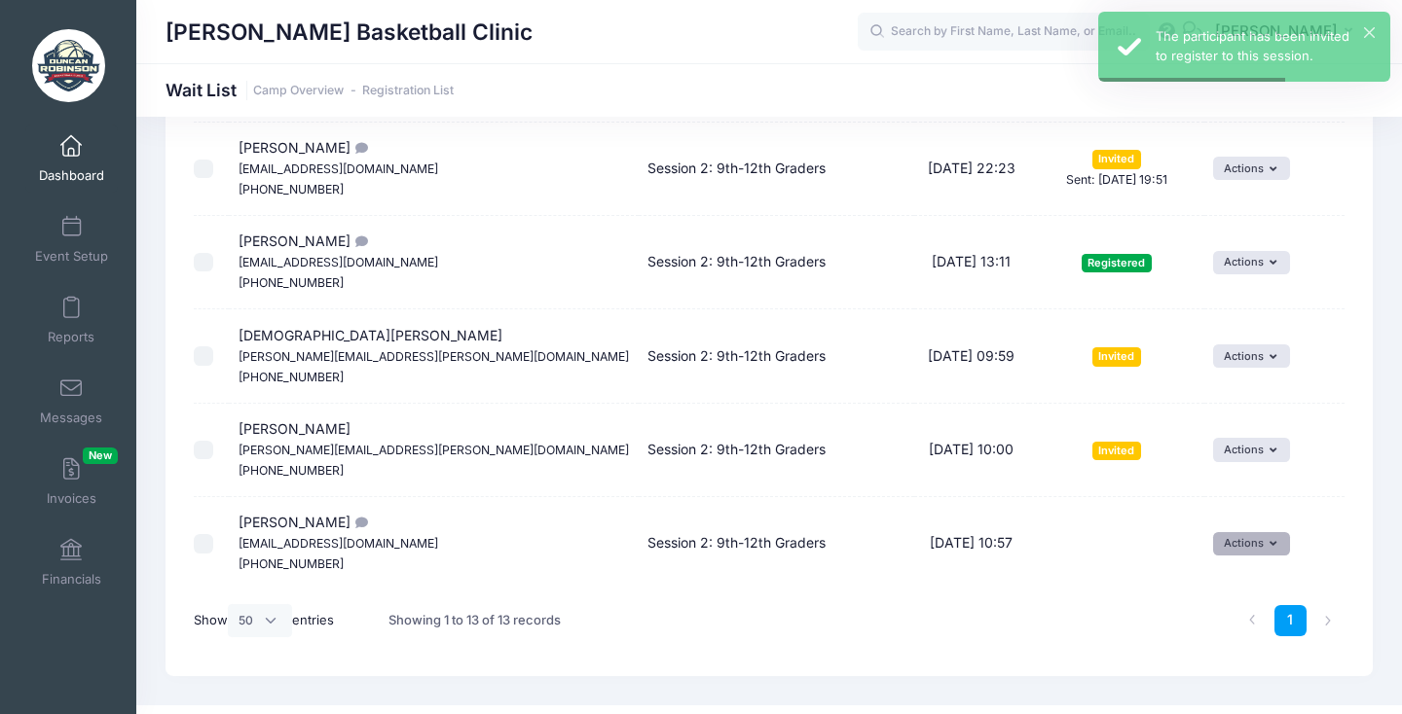
click at [1227, 532] on button "Actions" at bounding box center [1251, 543] width 77 height 23
click at [1222, 547] on link "Invite" at bounding box center [1220, 552] width 85 height 37
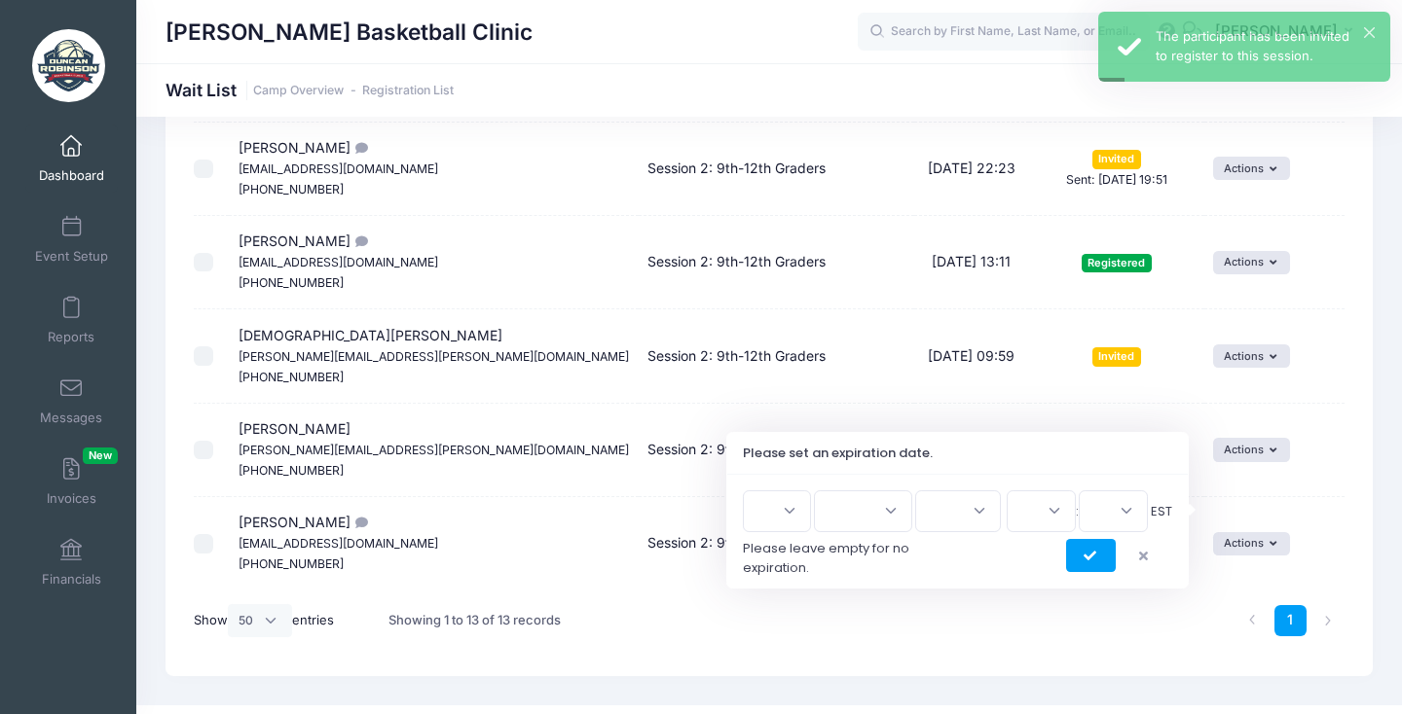
click at [1107, 536] on div "1 2 3 4 5 6 7 8 9 10 11 12 13 14 15 16 17 18 19 20 21 22 23 24 25 26 27 28 29 3…" at bounding box center [957, 532] width 429 height 82
click at [1105, 558] on button "submit" at bounding box center [1091, 555] width 50 height 33
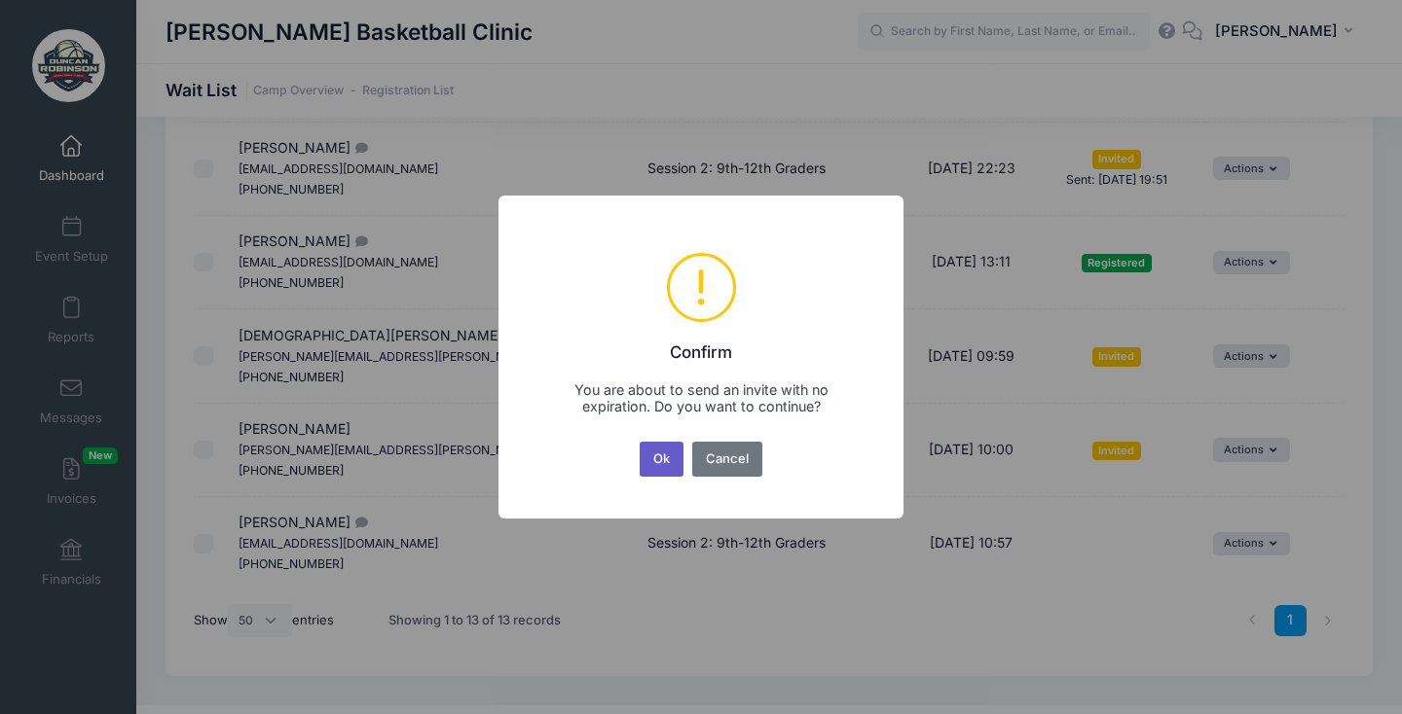
click at [649, 456] on button "Ok" at bounding box center [661, 459] width 45 height 35
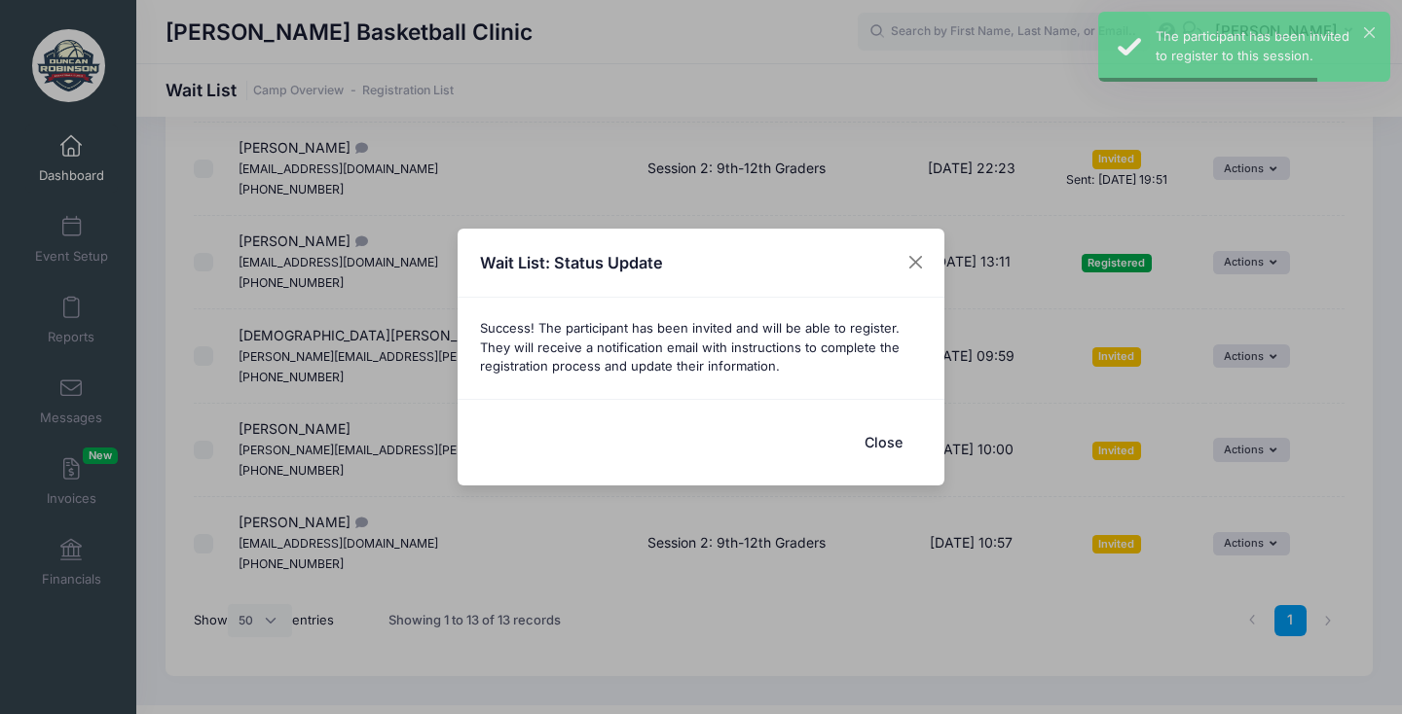
click at [891, 443] on button "Close" at bounding box center [883, 442] width 78 height 42
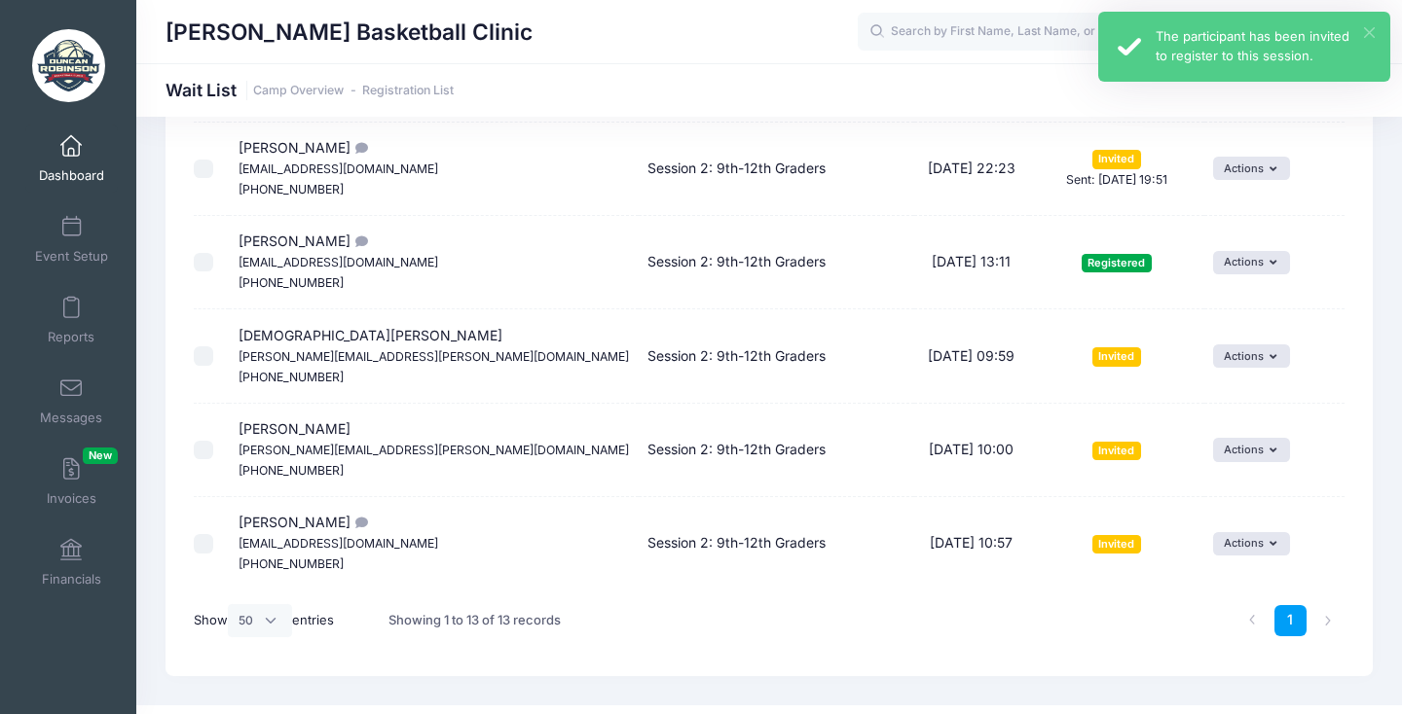
click at [1369, 37] on button "×" at bounding box center [1369, 32] width 11 height 11
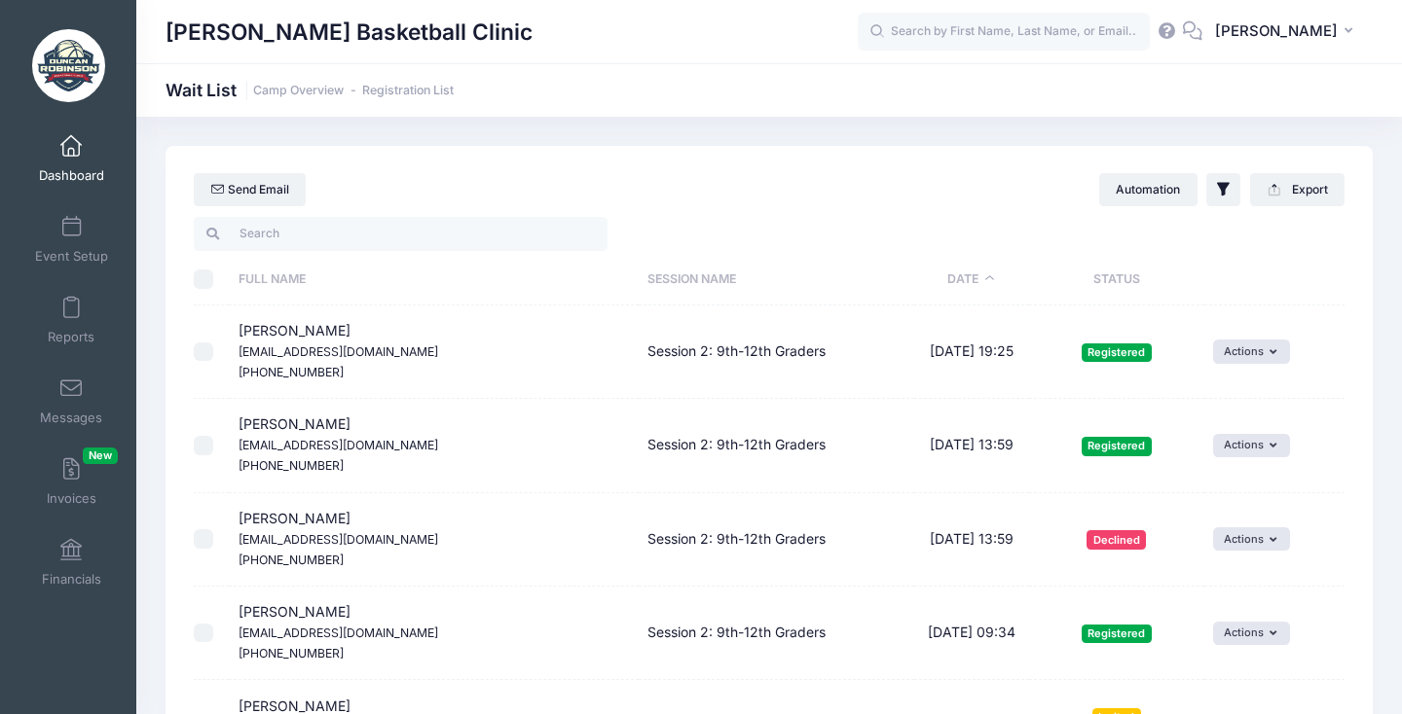
scroll to position [0, 0]
